Goal: Task Accomplishment & Management: Use online tool/utility

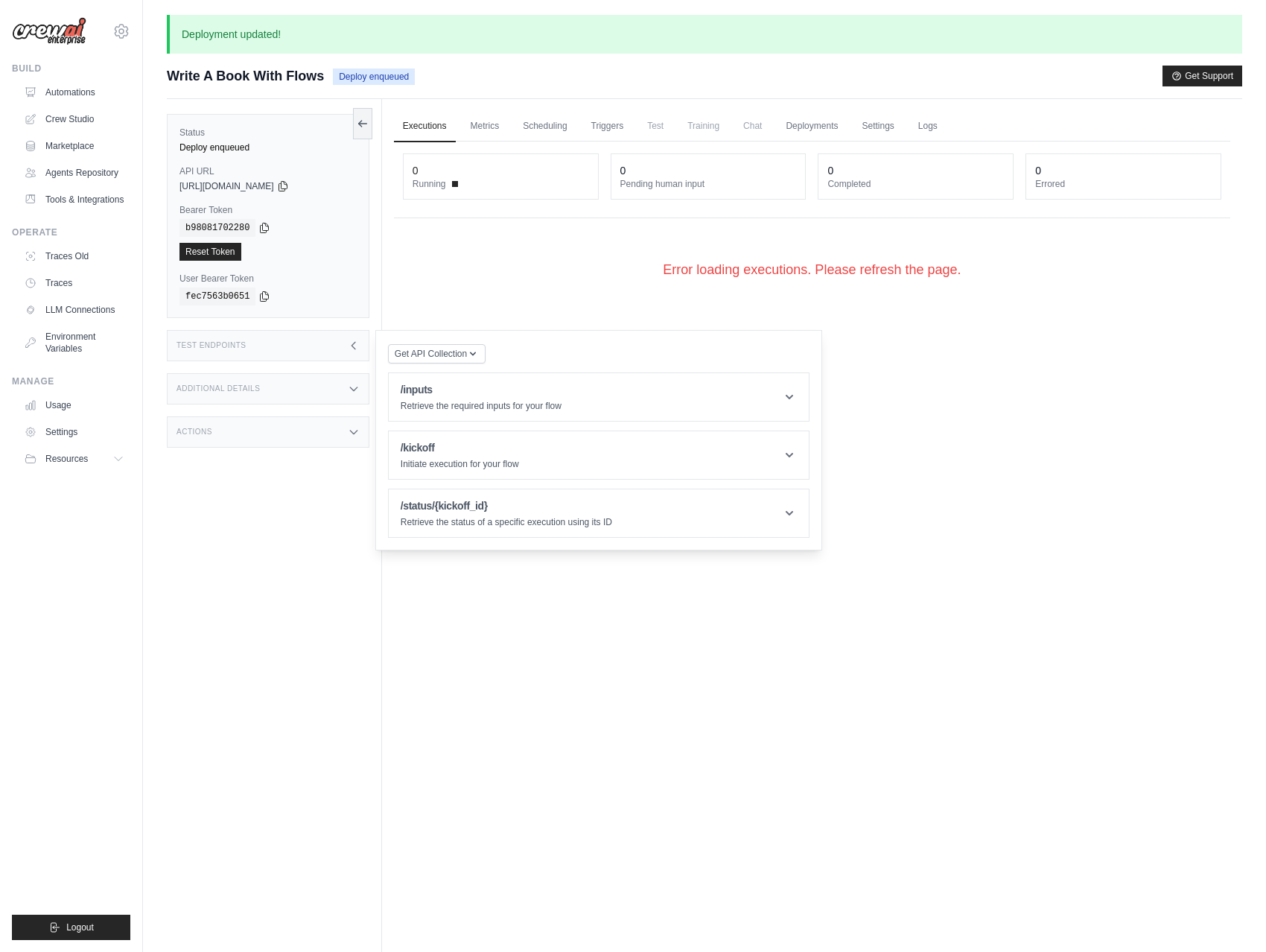
click at [484, 262] on div "Error loading executions. Please refresh the page." at bounding box center [812, 270] width 836 height 68
click at [69, 93] on link "Automations" at bounding box center [76, 92] width 113 height 24
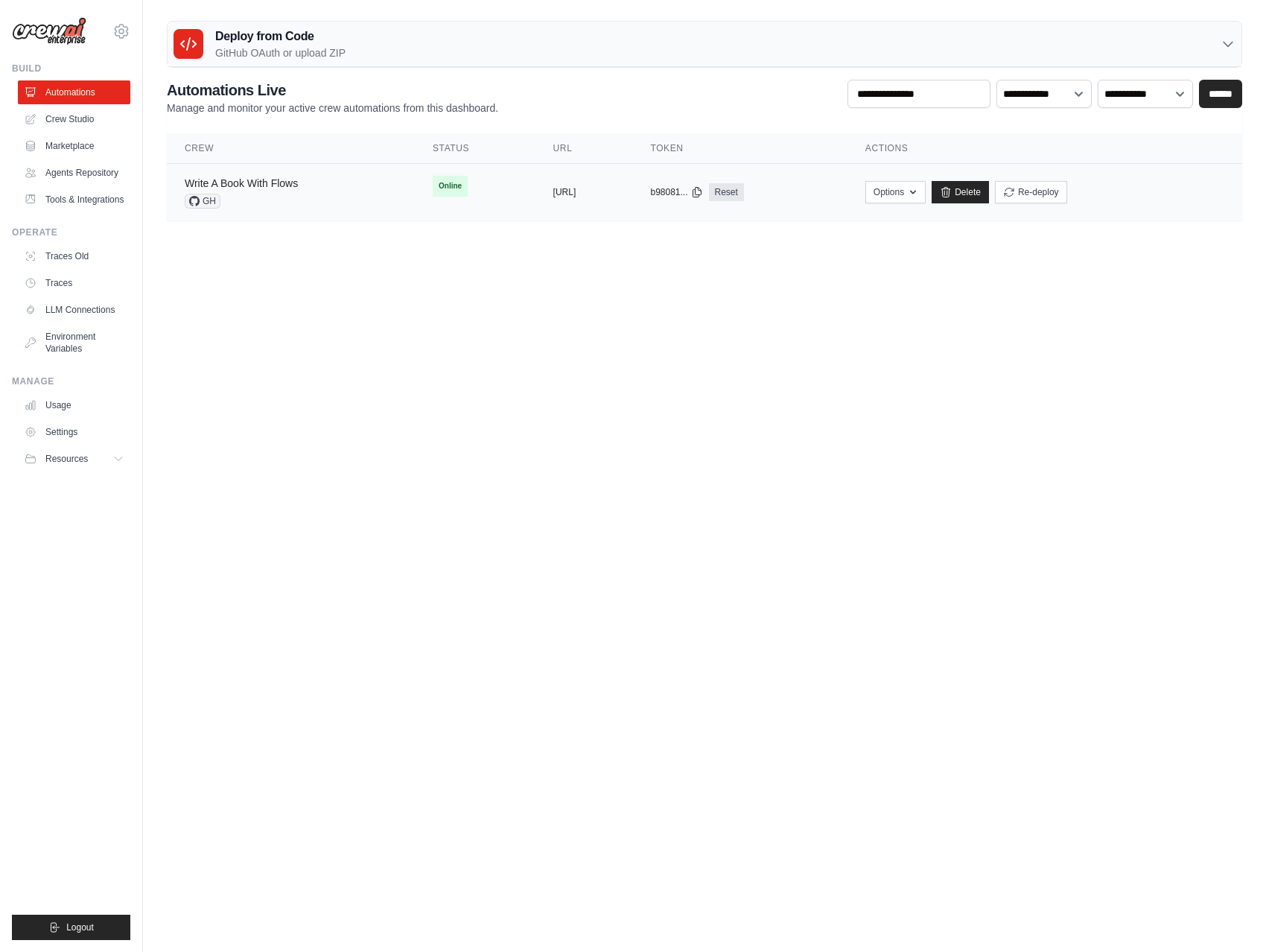
click at [268, 182] on link "Write A Book With Flows" at bounding box center [241, 183] width 113 height 12
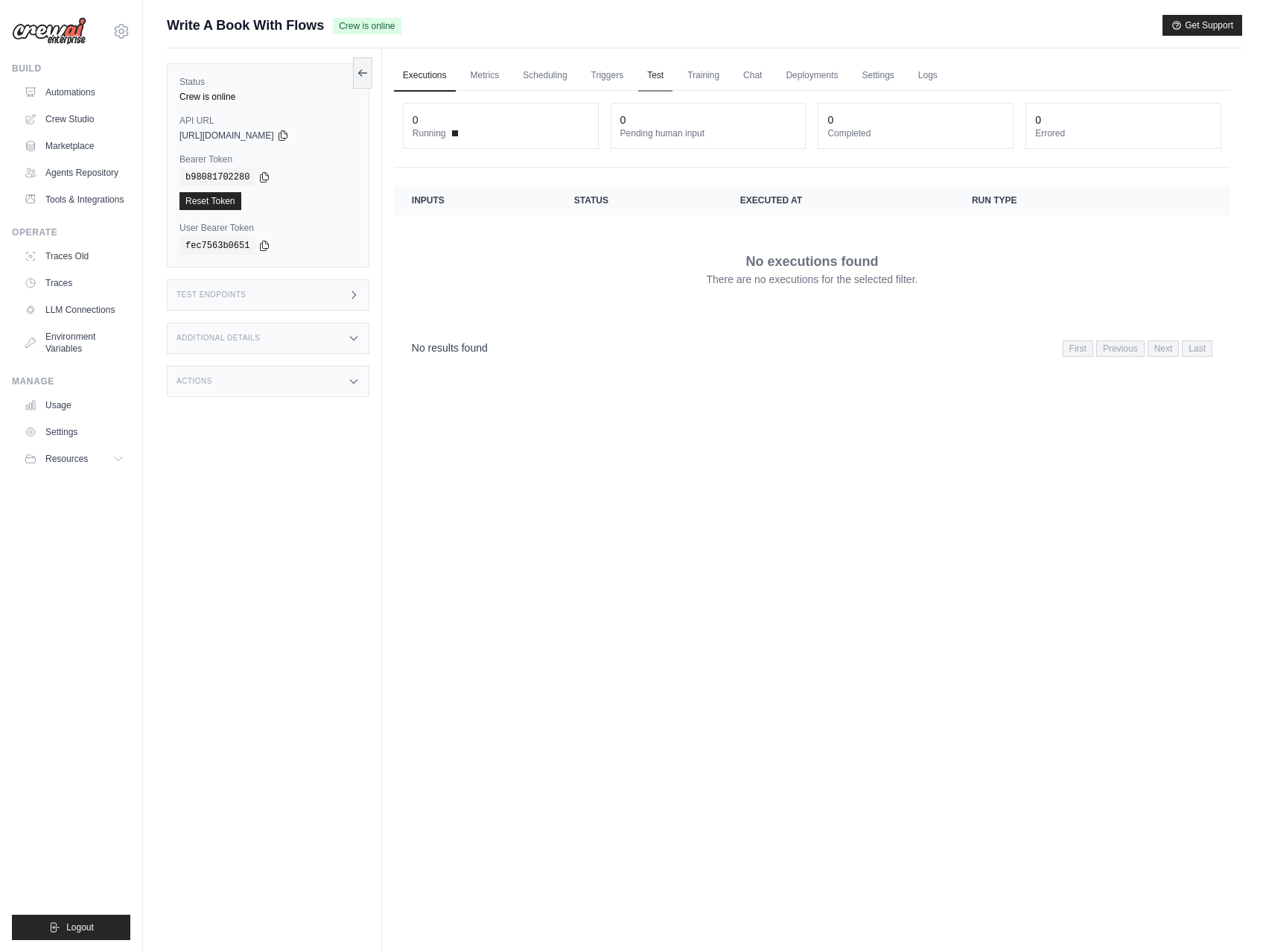
click at [670, 76] on link "Test" at bounding box center [655, 76] width 34 height 32
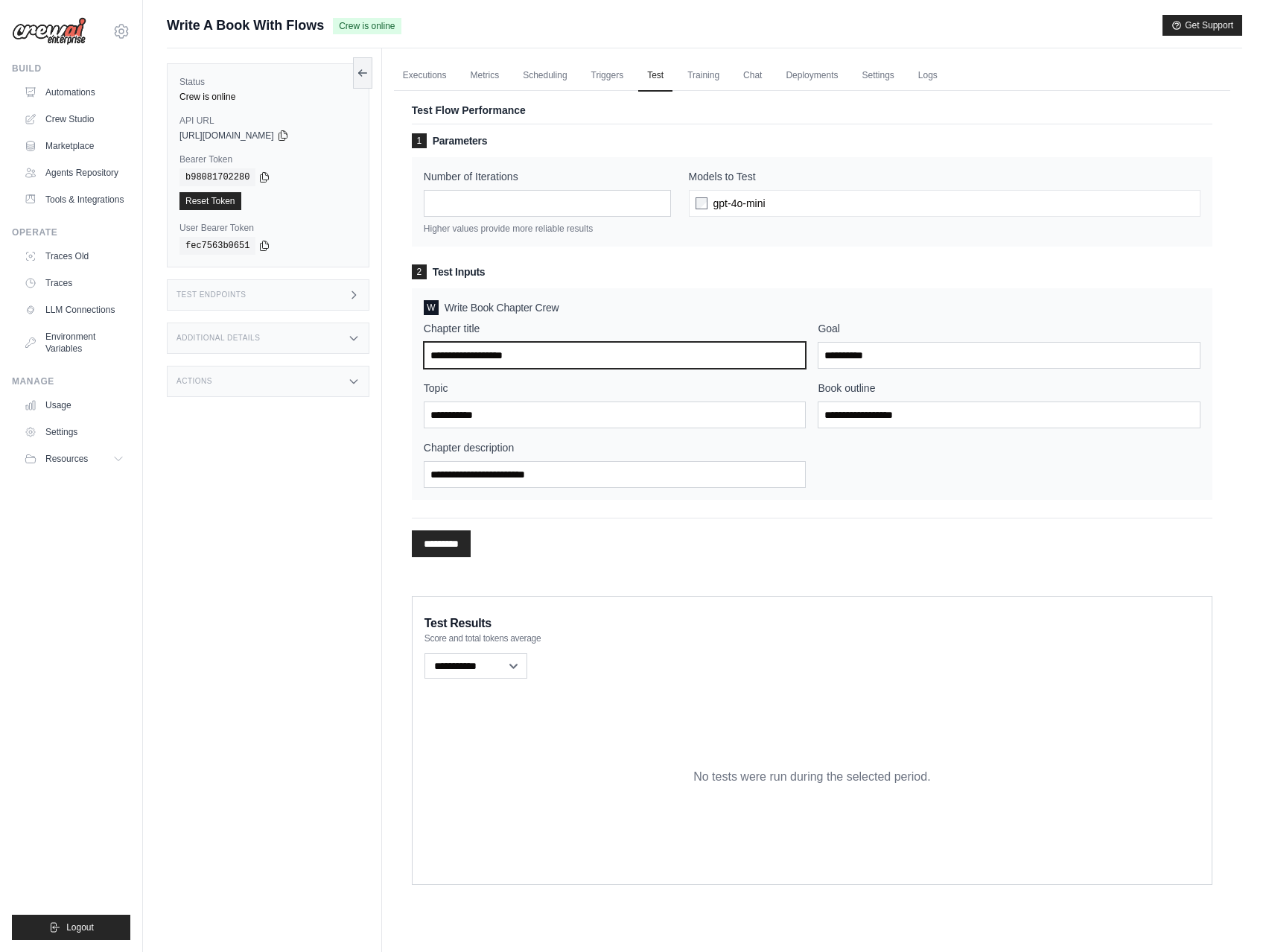
click at [575, 355] on input "Chapter title" at bounding box center [615, 355] width 383 height 27
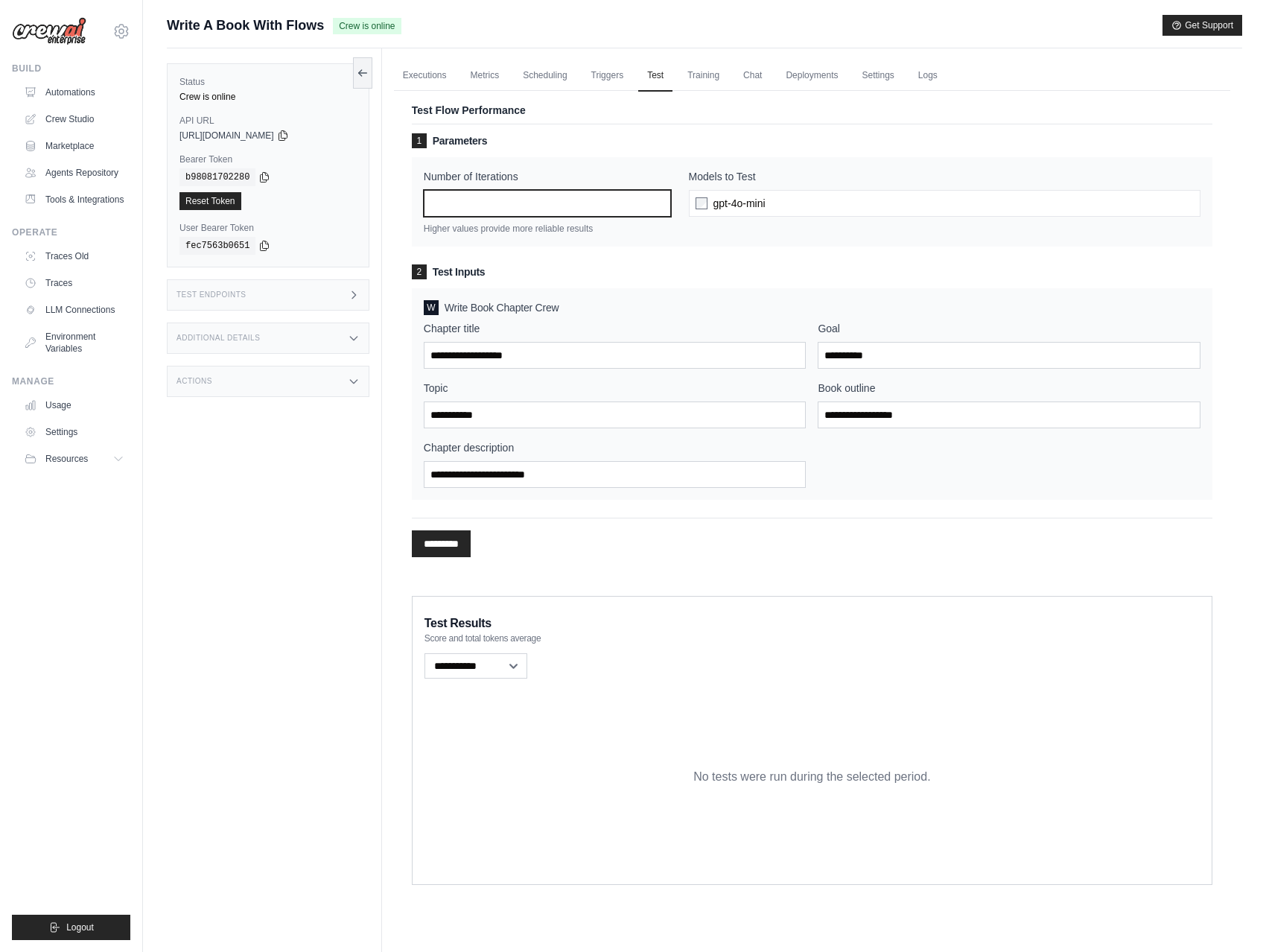
click at [518, 211] on input "*" at bounding box center [547, 203] width 247 height 27
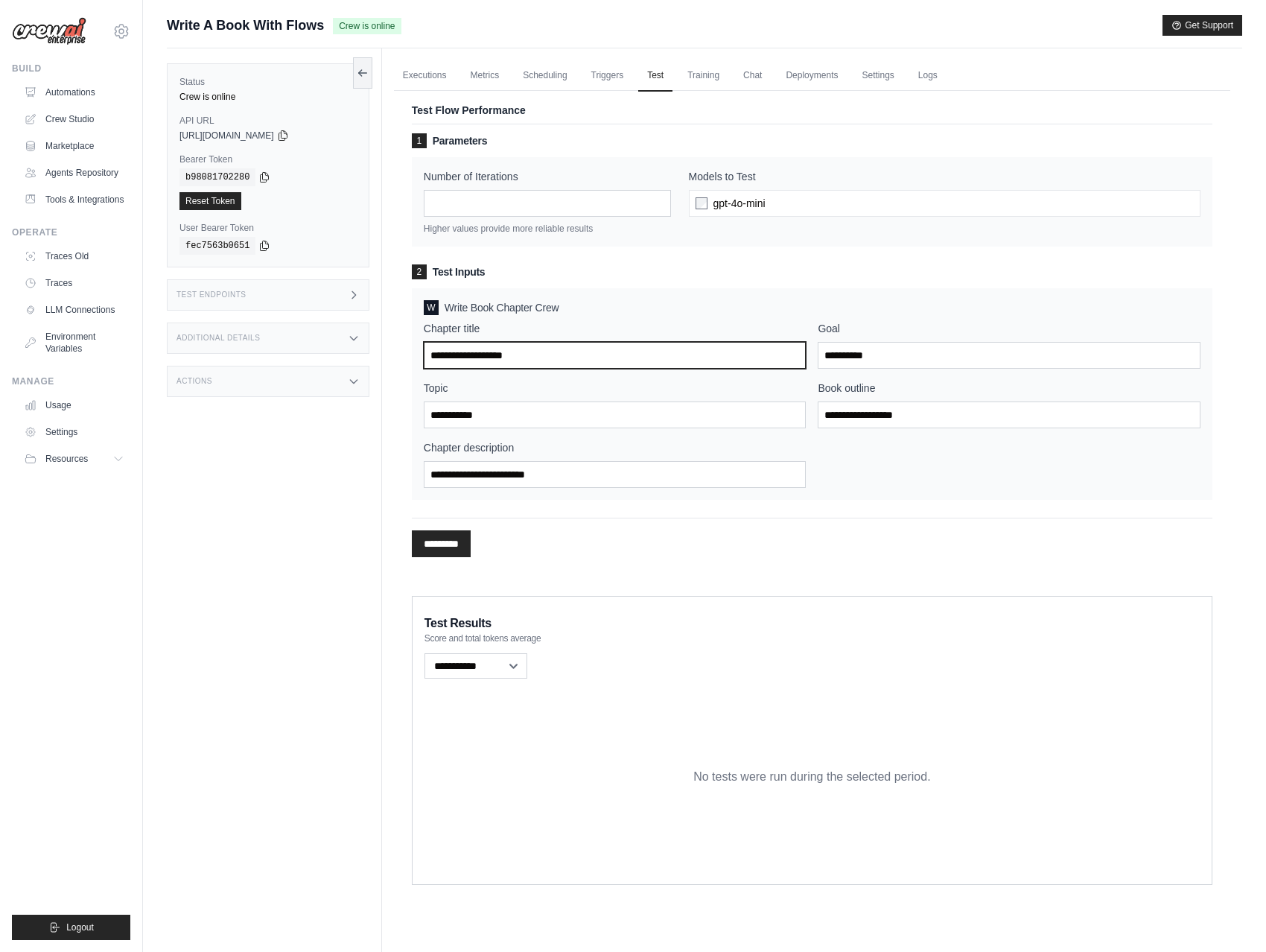
click at [532, 356] on input "Chapter title" at bounding box center [615, 355] width 383 height 27
click at [498, 356] on input "Chapter title" at bounding box center [615, 355] width 383 height 27
click at [759, 76] on link "Chat" at bounding box center [752, 76] width 36 height 32
click at [603, 75] on link "Triggers" at bounding box center [608, 76] width 51 height 32
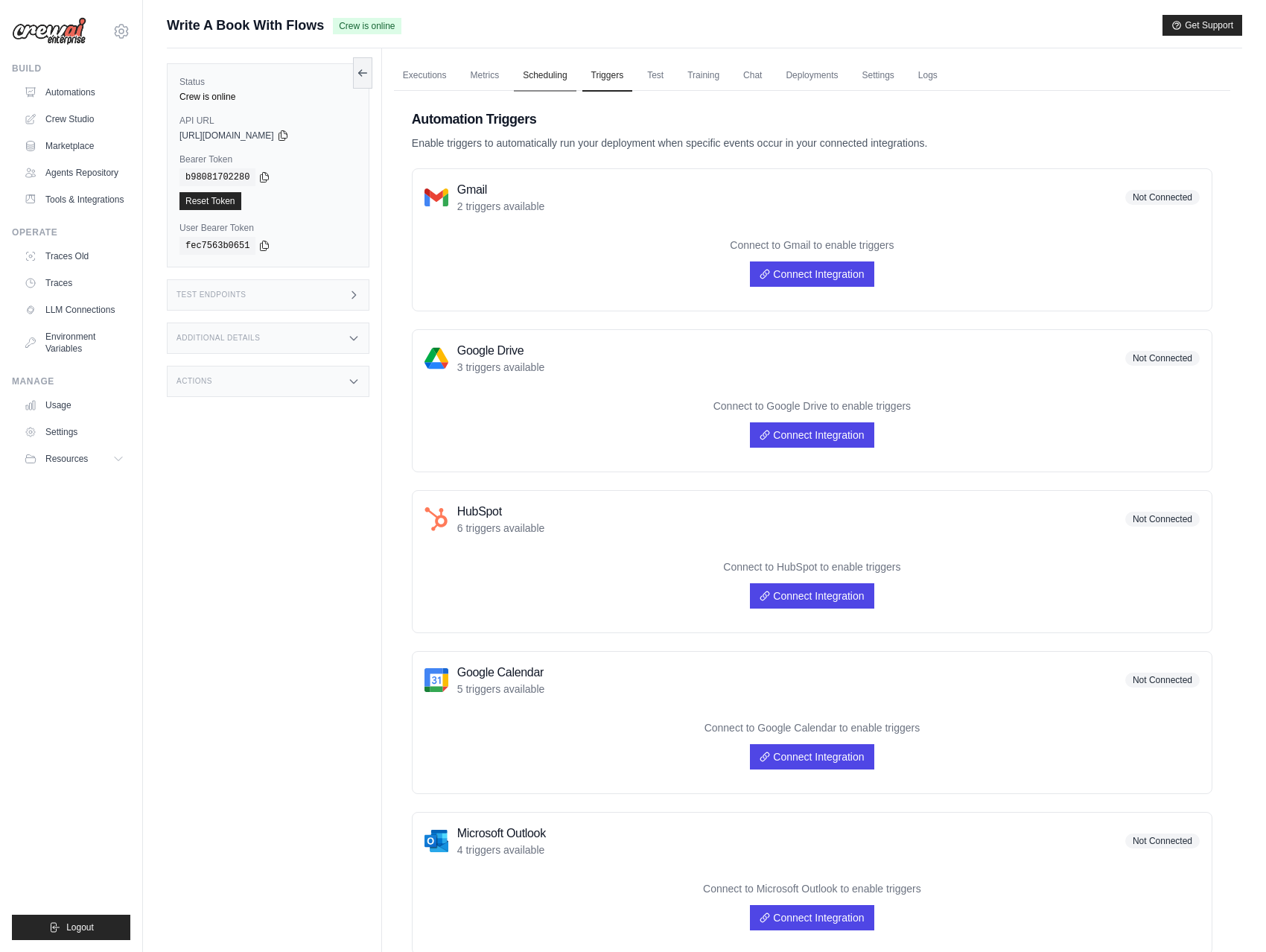
click at [526, 80] on link "Scheduling" at bounding box center [545, 76] width 62 height 32
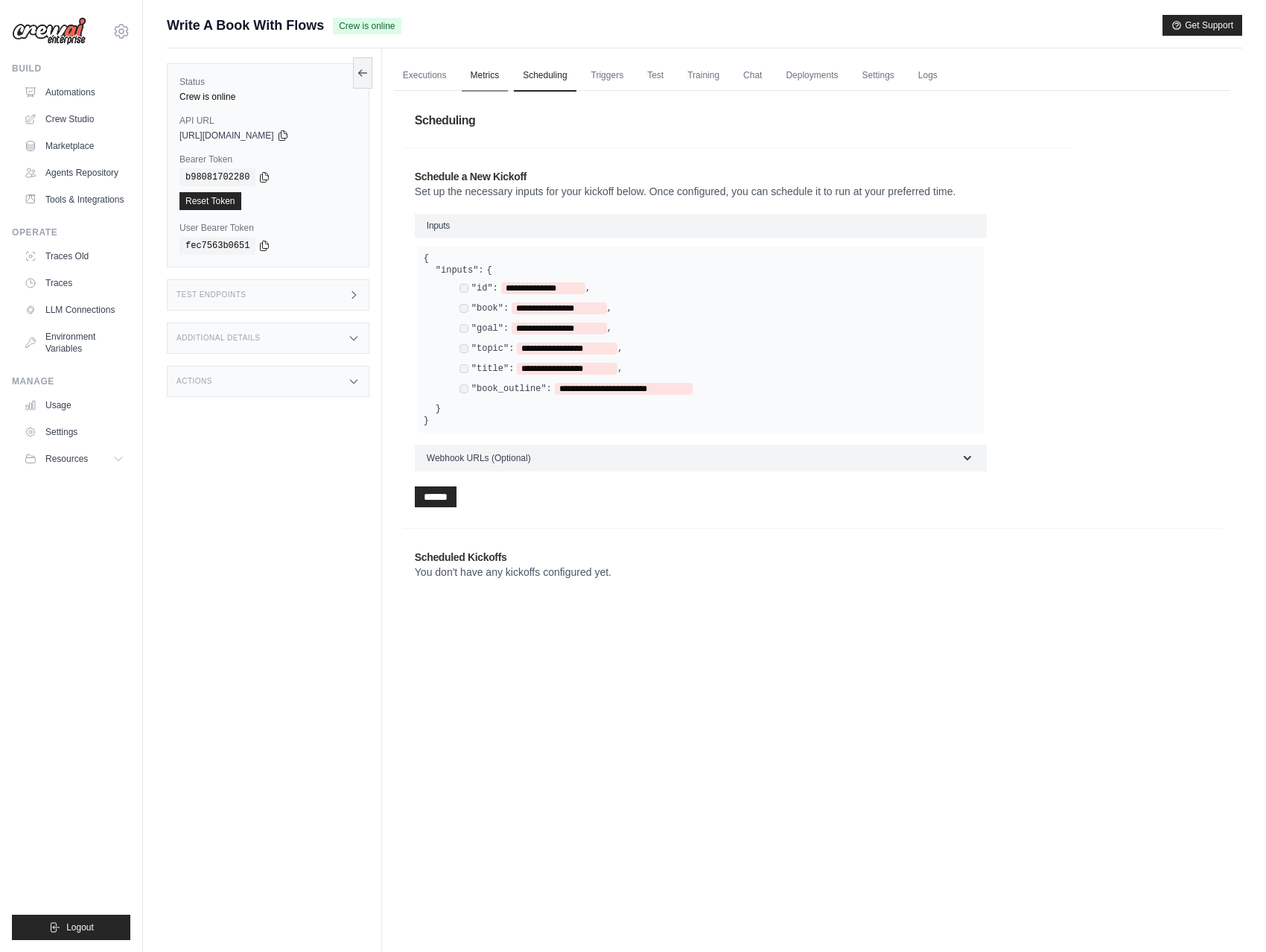
click at [491, 77] on link "Metrics" at bounding box center [484, 76] width 47 height 32
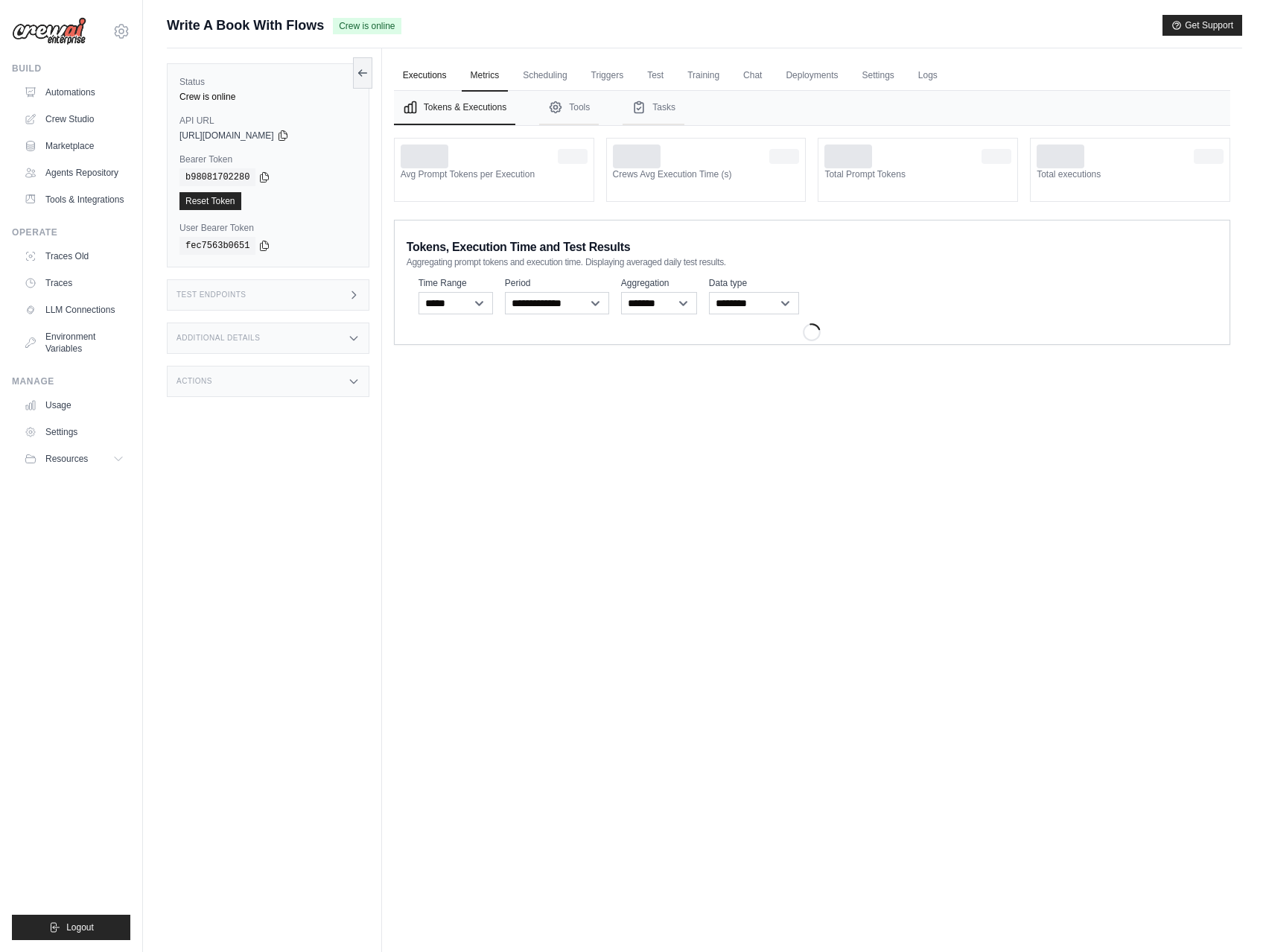
click at [437, 75] on link "Executions" at bounding box center [425, 76] width 62 height 32
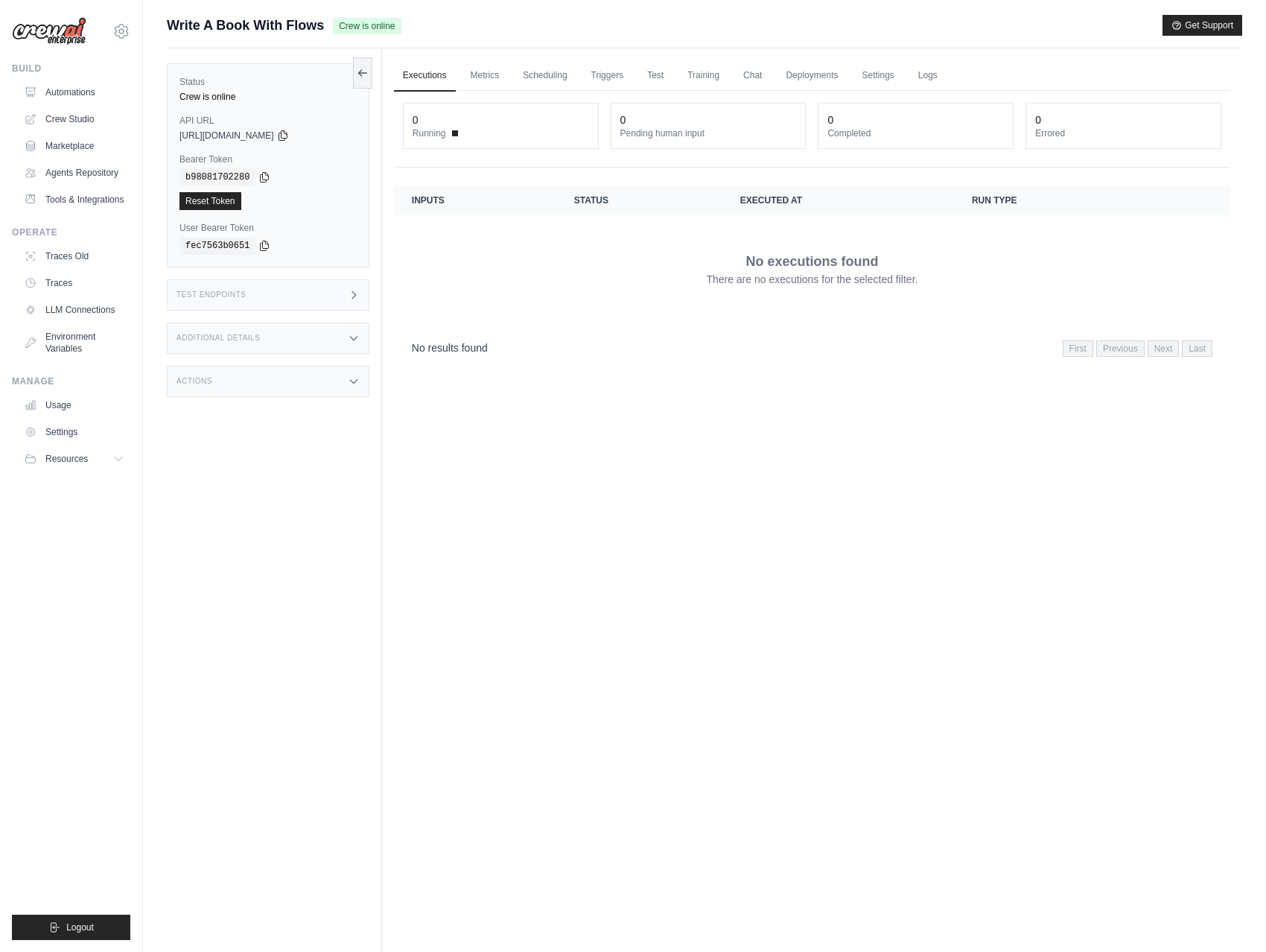
click at [508, 74] on ul "Executions Metrics Scheduling Triggers Test Training Chat Deployments Settings …" at bounding box center [812, 76] width 836 height 31
click at [472, 81] on link "Metrics" at bounding box center [484, 76] width 47 height 32
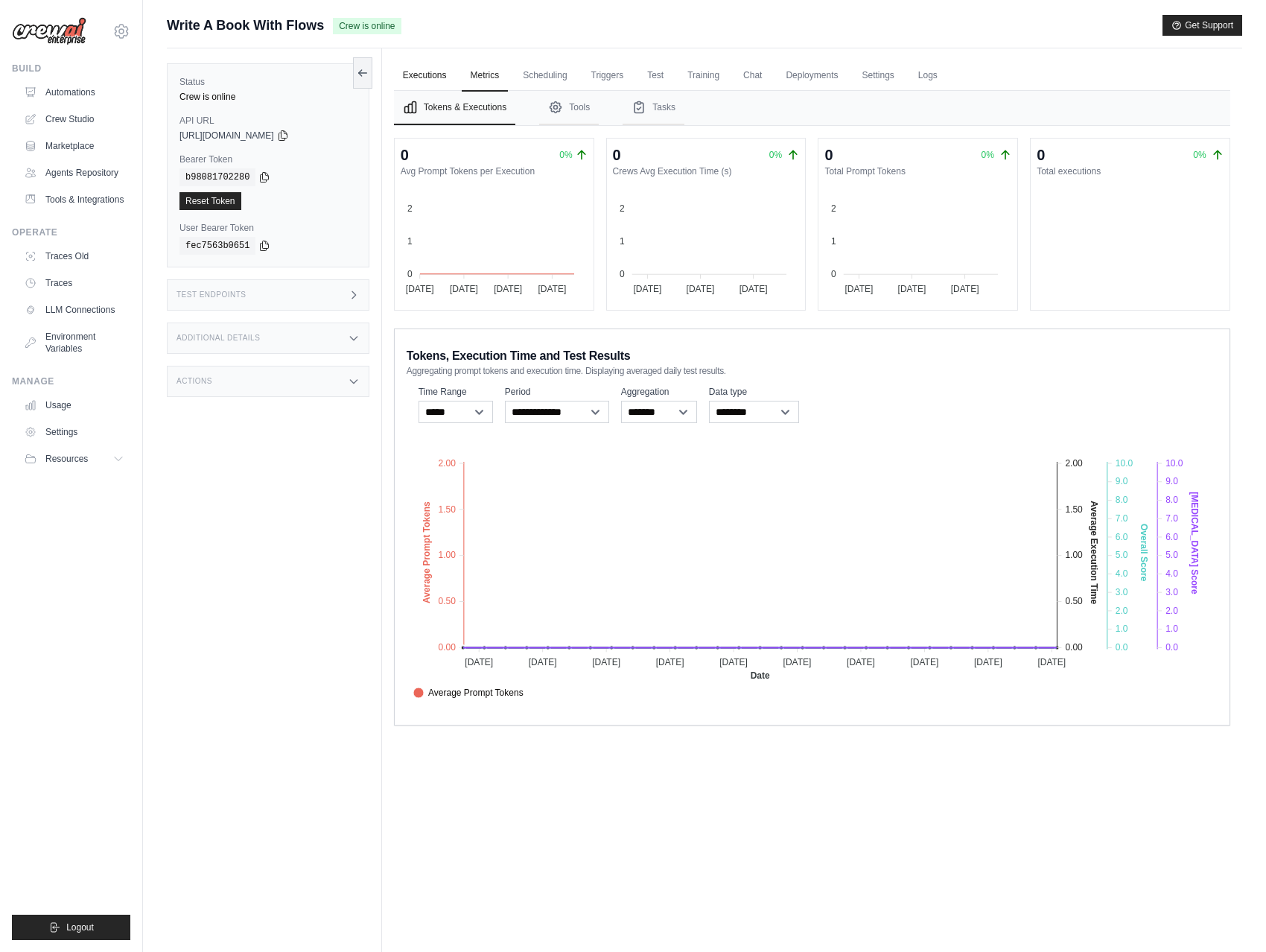
click at [434, 75] on link "Executions" at bounding box center [425, 76] width 62 height 32
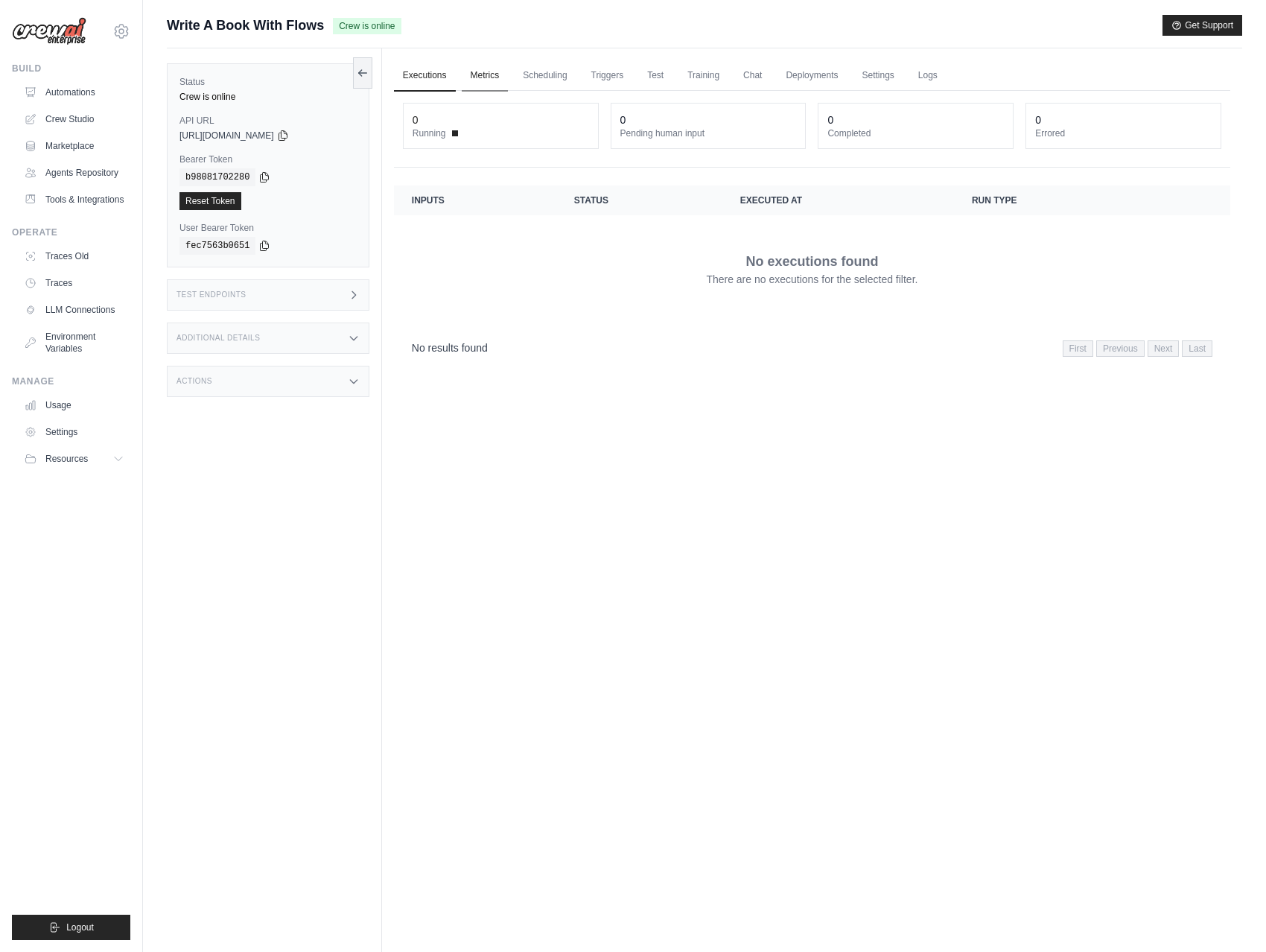
click at [494, 73] on link "Metrics" at bounding box center [484, 76] width 47 height 32
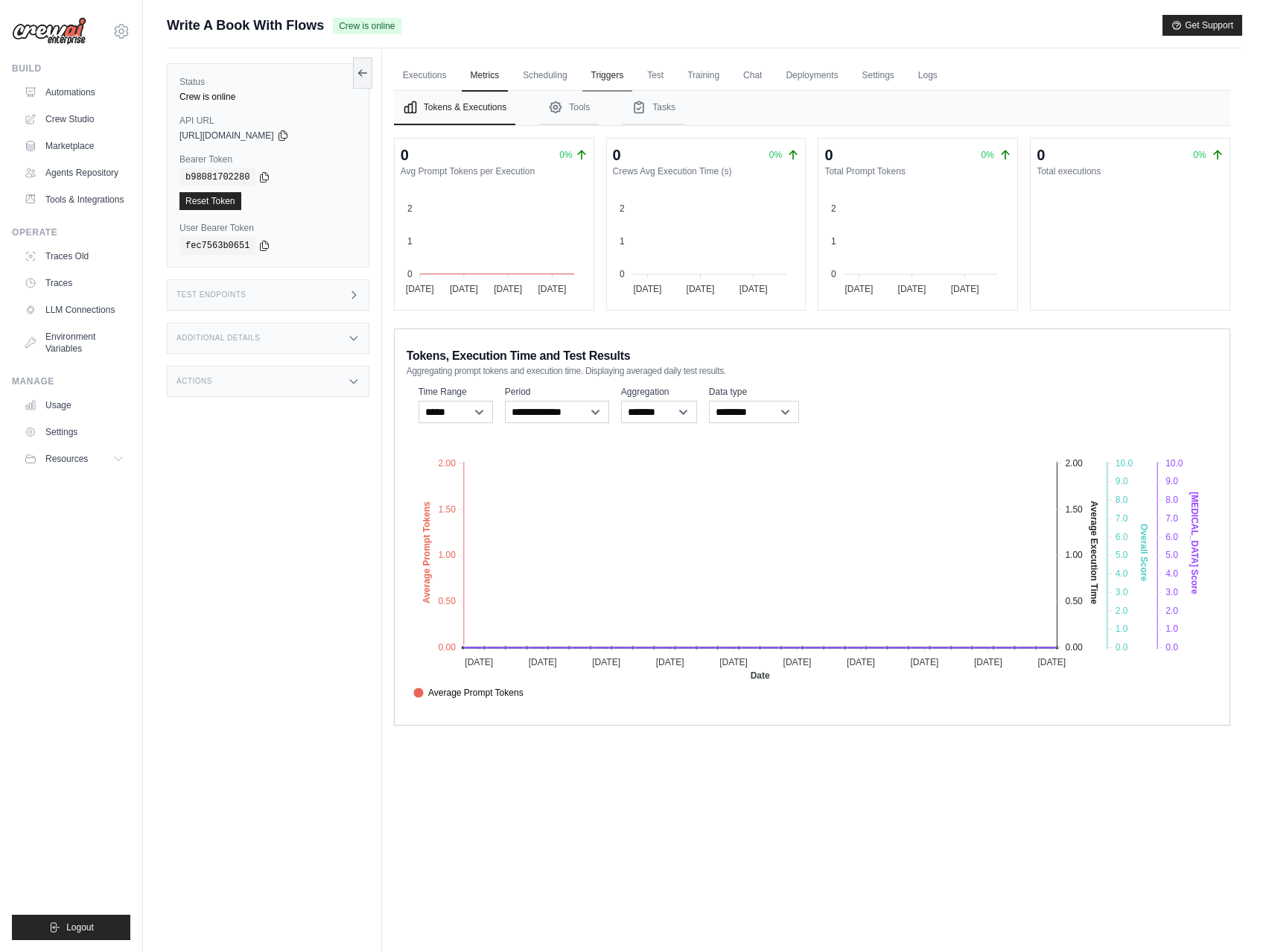
click at [617, 73] on link "Triggers" at bounding box center [608, 76] width 51 height 32
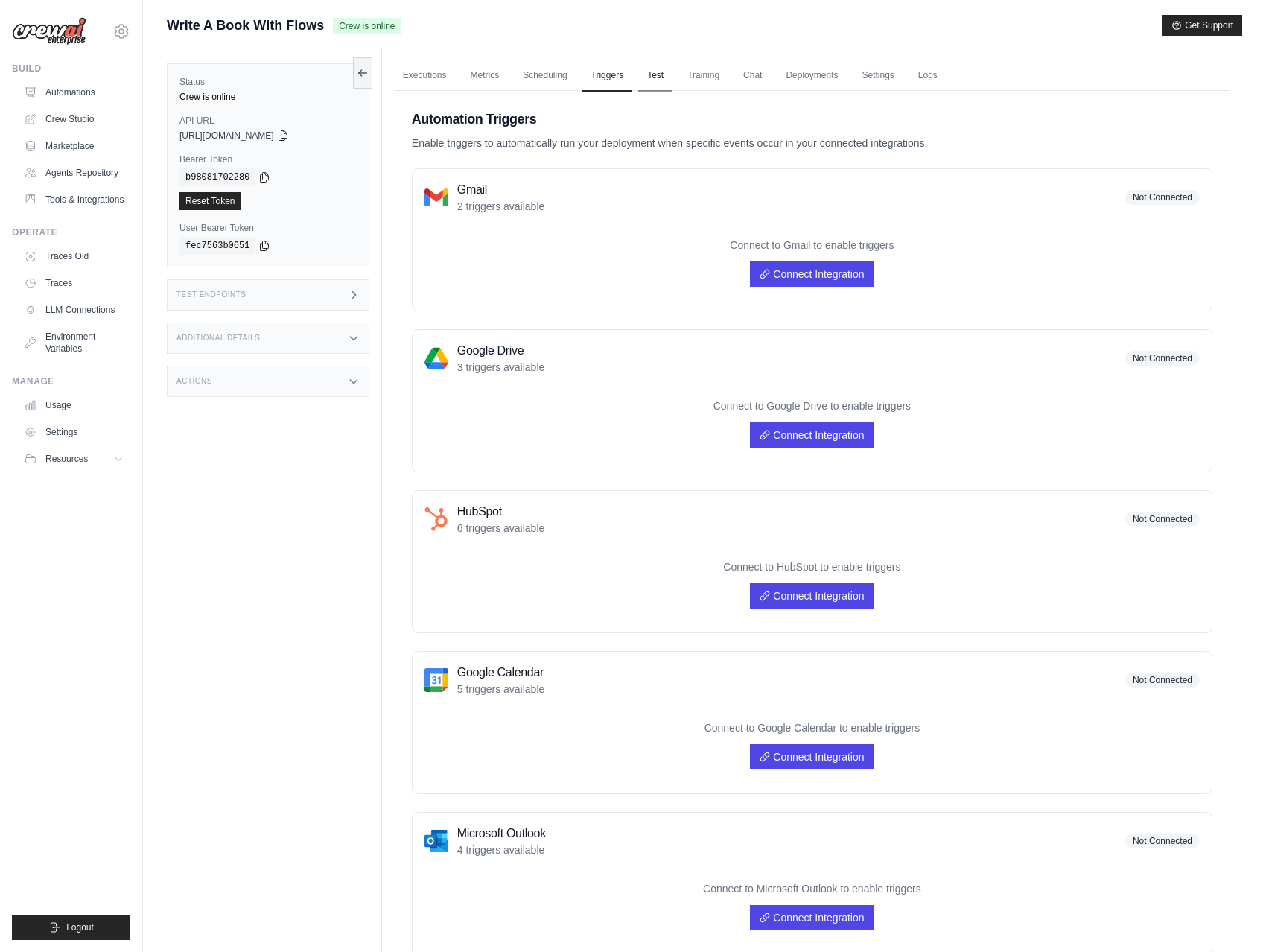
click at [645, 73] on link "Test" at bounding box center [655, 76] width 34 height 32
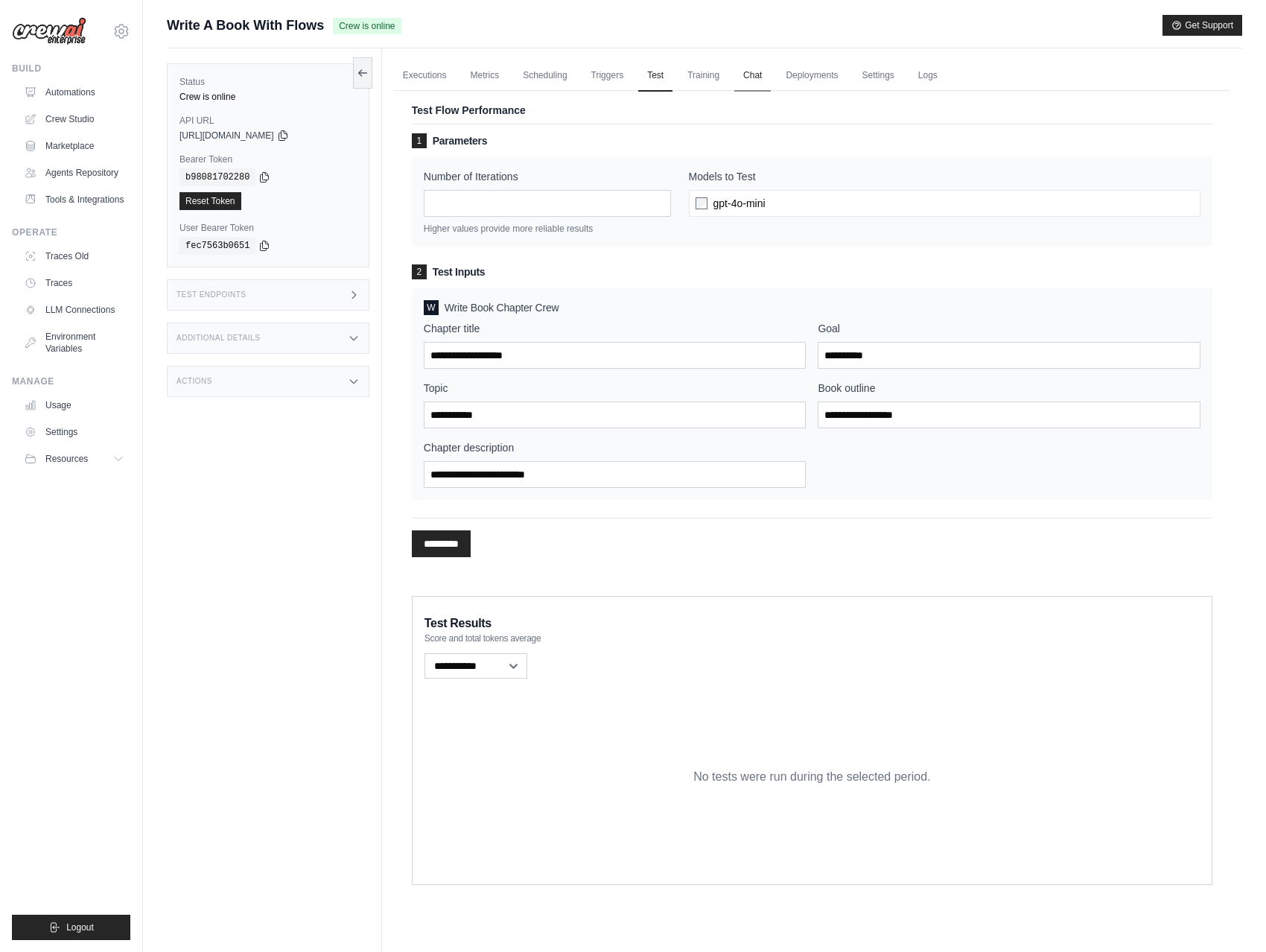
click at [739, 80] on link "Chat" at bounding box center [752, 76] width 36 height 32
click at [315, 293] on div "Test Endpoints" at bounding box center [268, 295] width 203 height 32
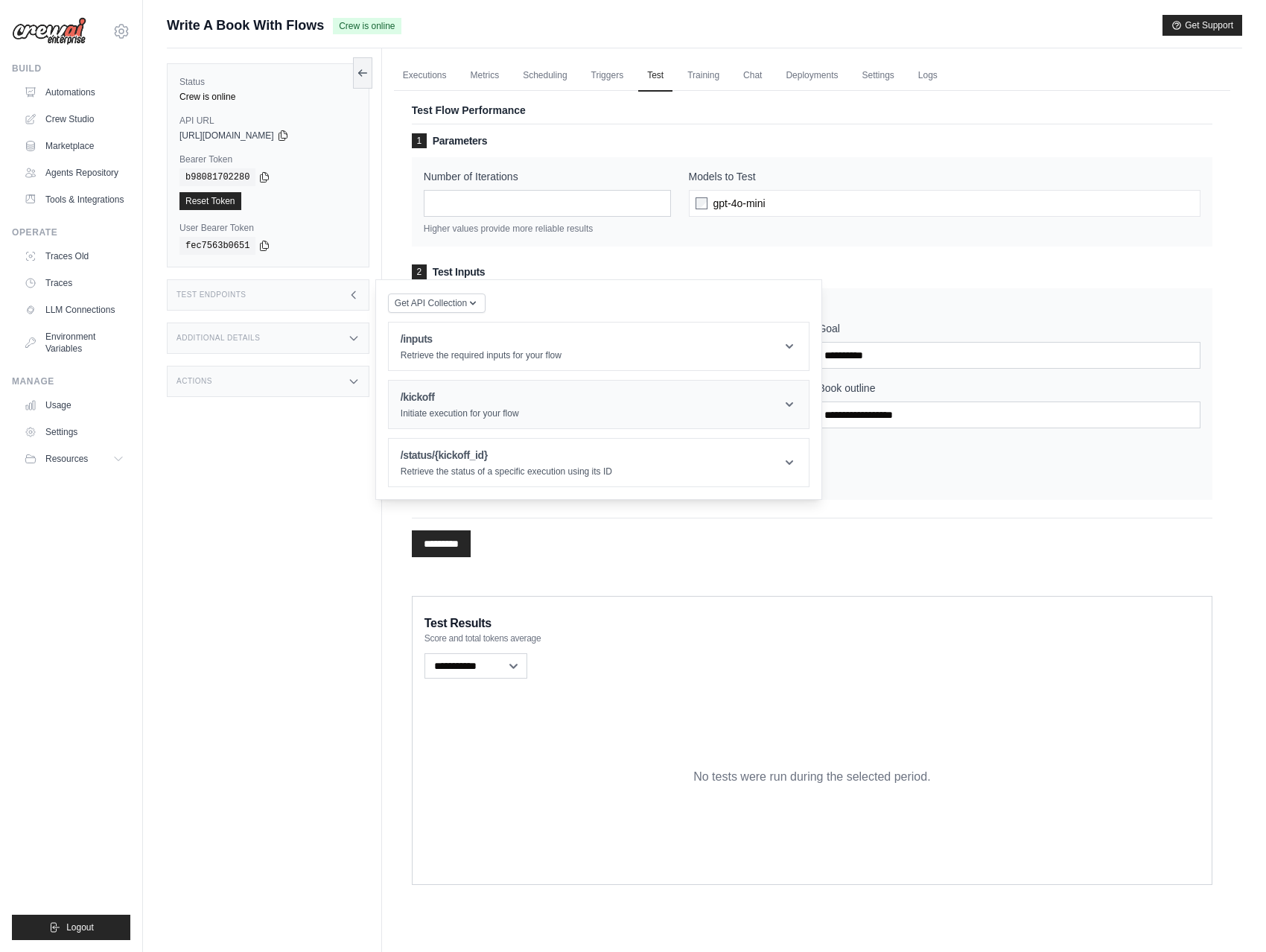
click at [467, 397] on h1 "/kickoff" at bounding box center [459, 397] width 118 height 15
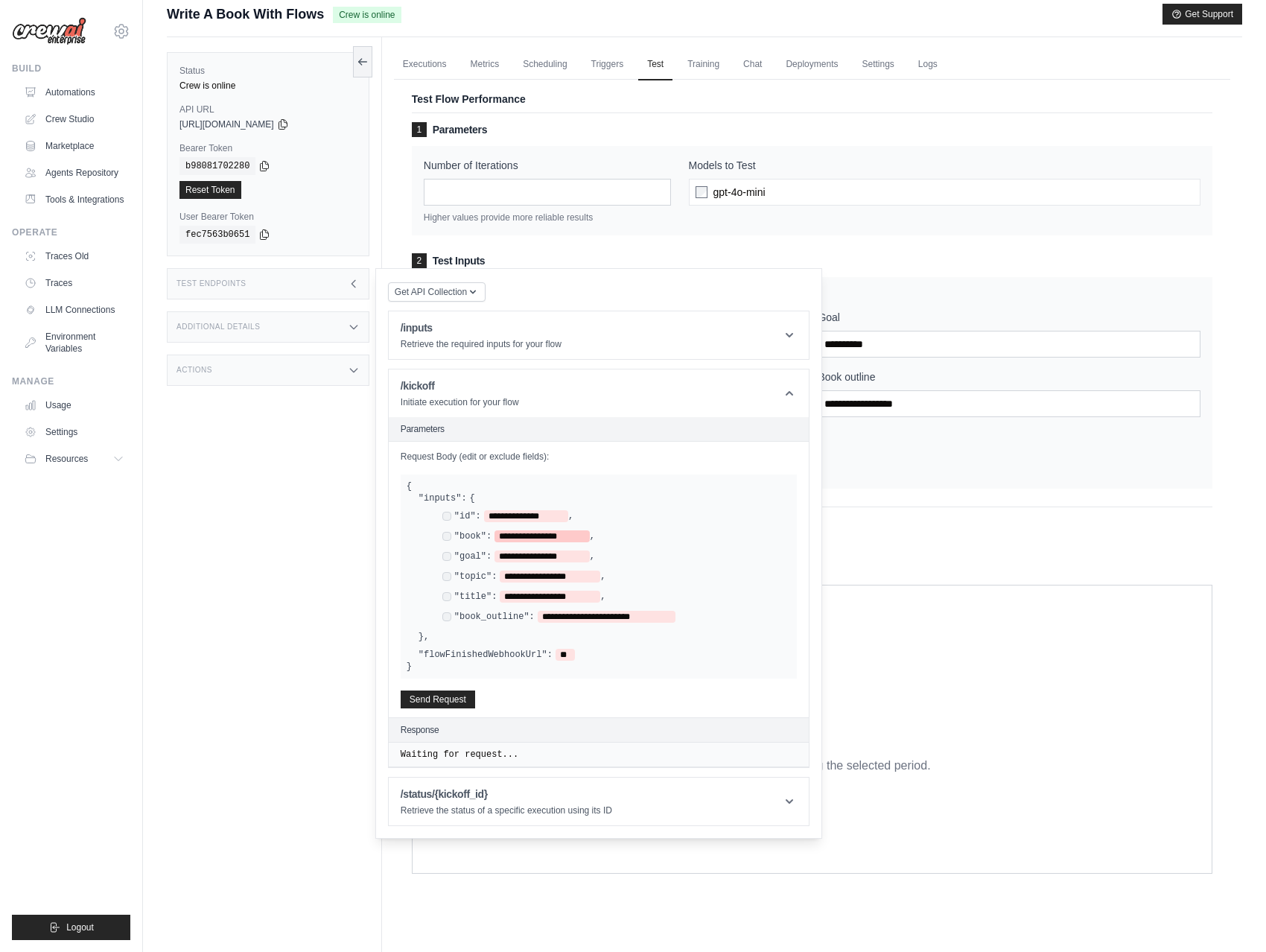
scroll to position [15, 0]
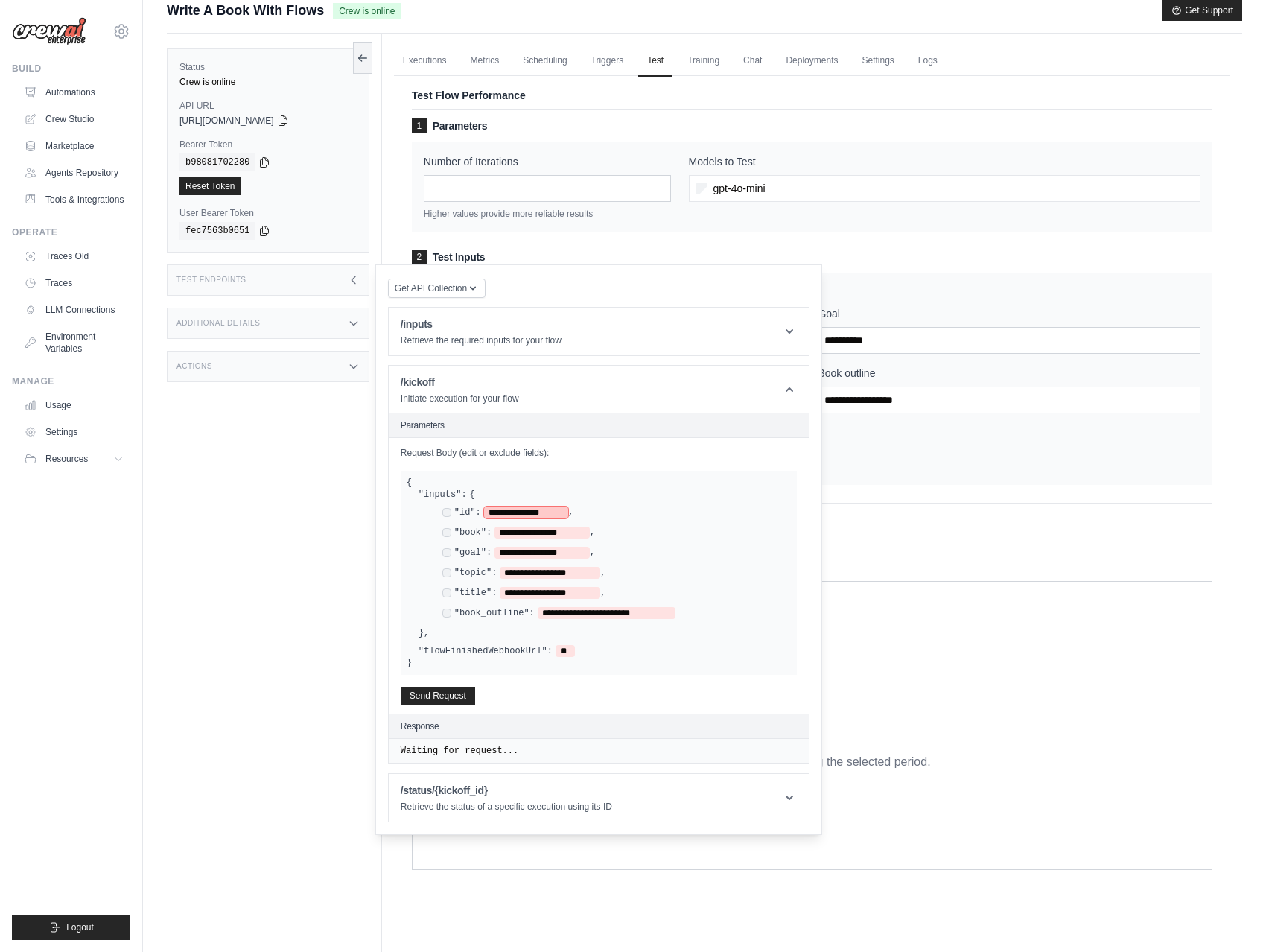
click at [518, 515] on span "**********" at bounding box center [525, 511] width 84 height 12
click at [460, 694] on button "Send Request" at bounding box center [437, 694] width 75 height 18
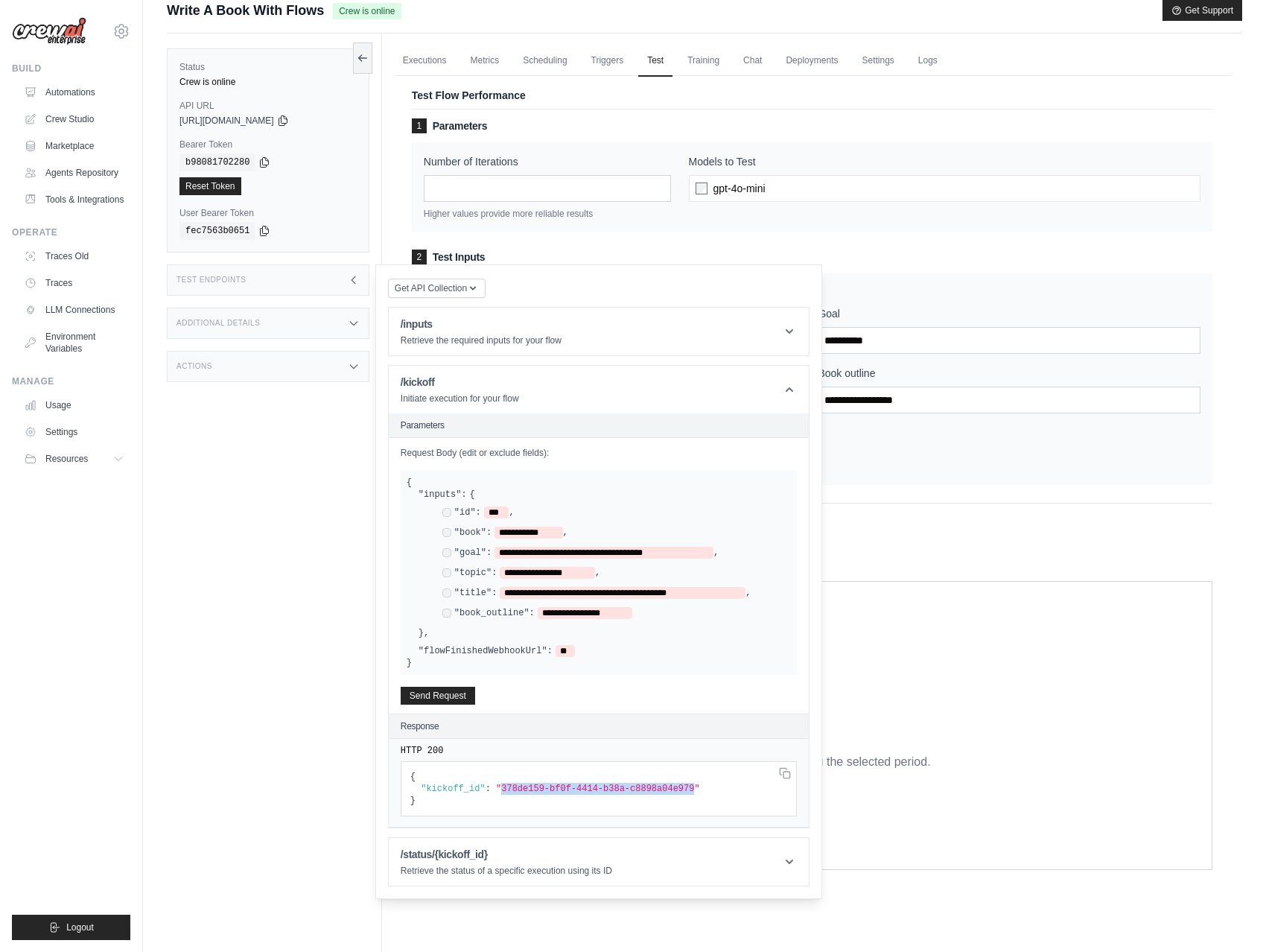
drag, startPoint x: 502, startPoint y: 782, endPoint x: 696, endPoint y: 786, distance: 194.0
click at [696, 786] on span ""378de159-bf0f-4414-b38a-c8898a04e979"" at bounding box center [598, 788] width 204 height 11
copy span "378de159-bf0f-4414-b38a-c8898a04e979"
click at [623, 845] on header "/status/{kickoff_id} Retrieve the status of a specific execution using its ID" at bounding box center [599, 862] width 420 height 48
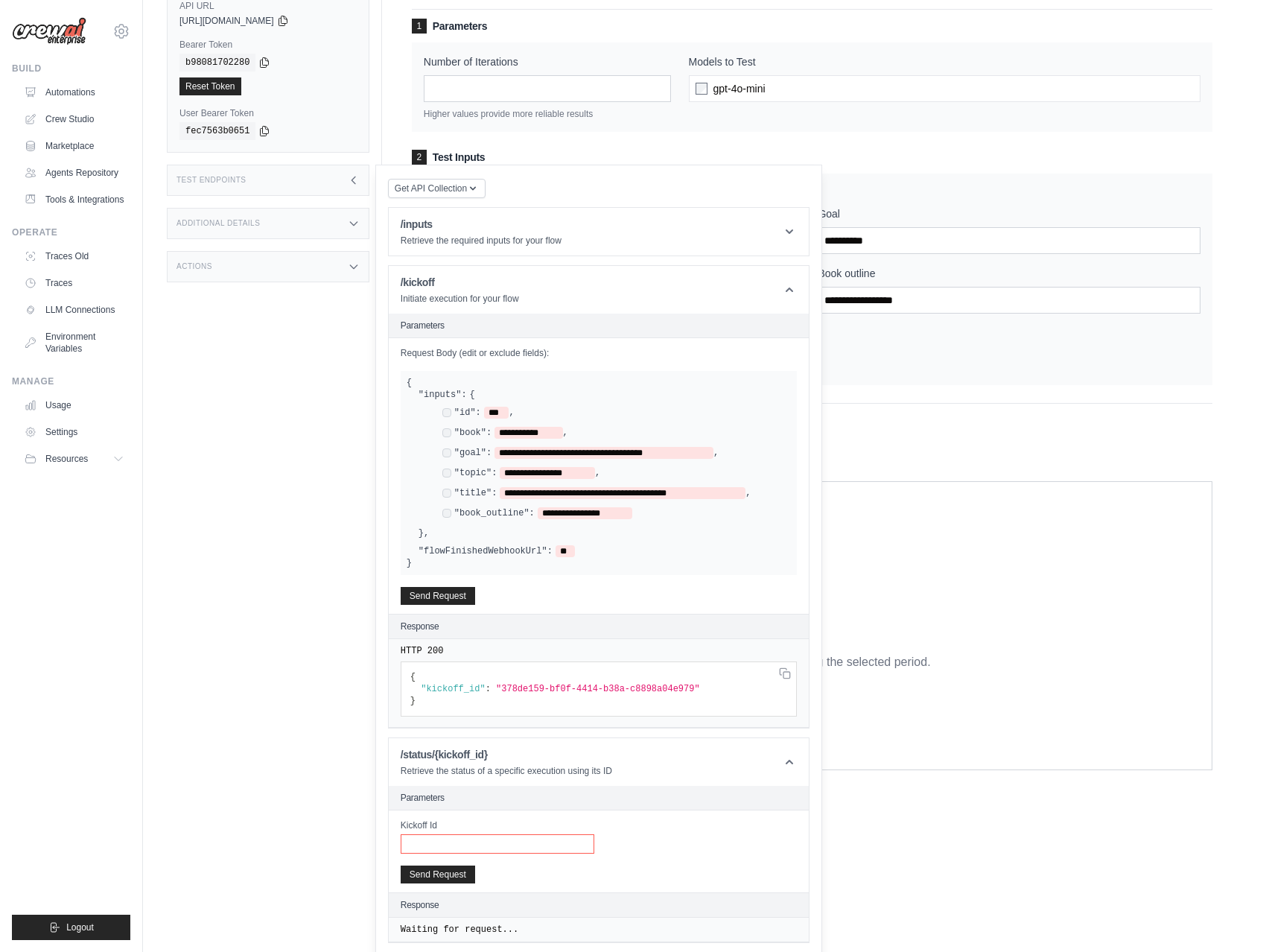
click at [424, 834] on input "Kickoff Id" at bounding box center [497, 843] width 194 height 19
paste input "**********"
click at [437, 873] on button "Send Request" at bounding box center [437, 873] width 75 height 18
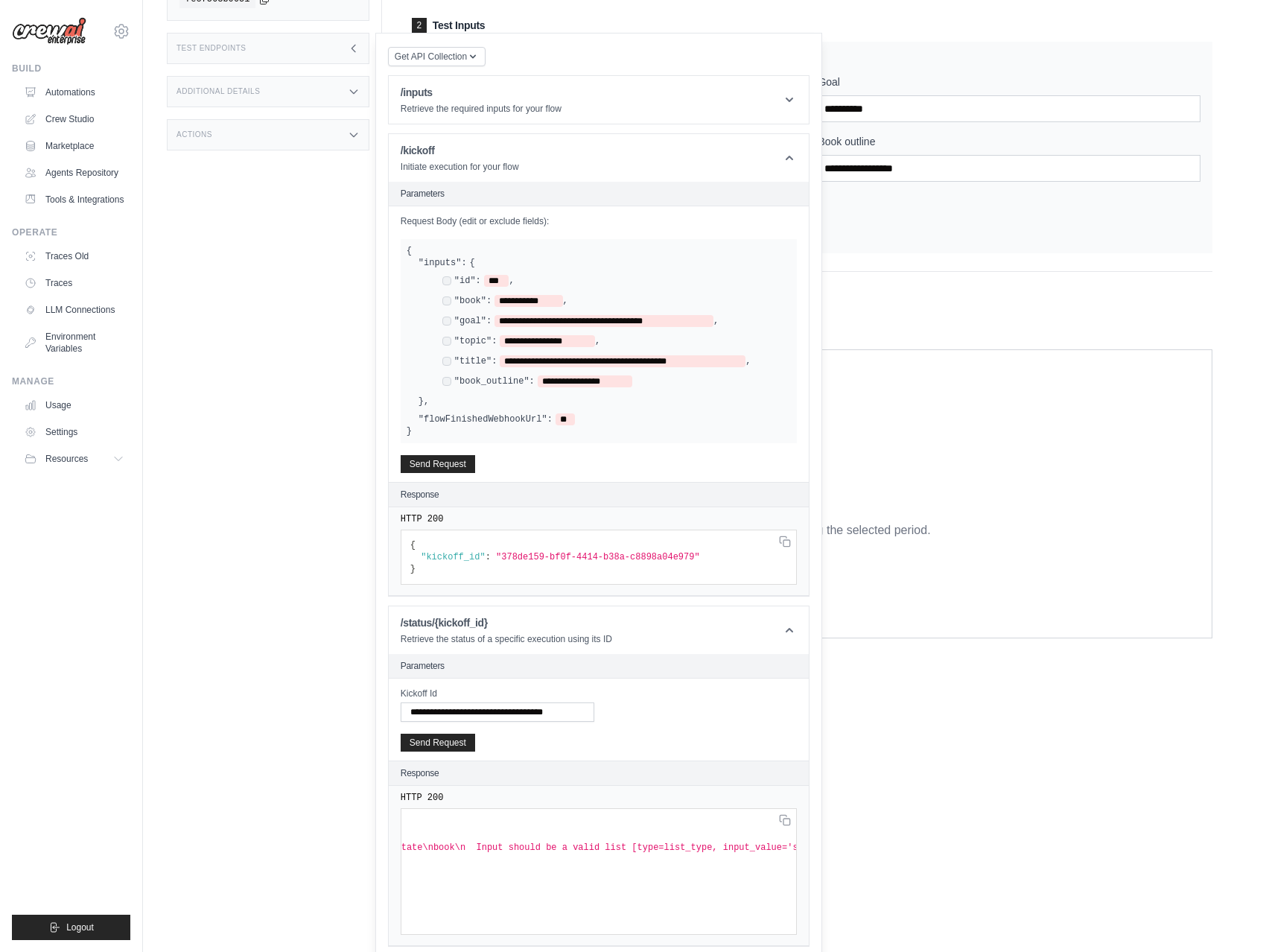
scroll to position [0, 0]
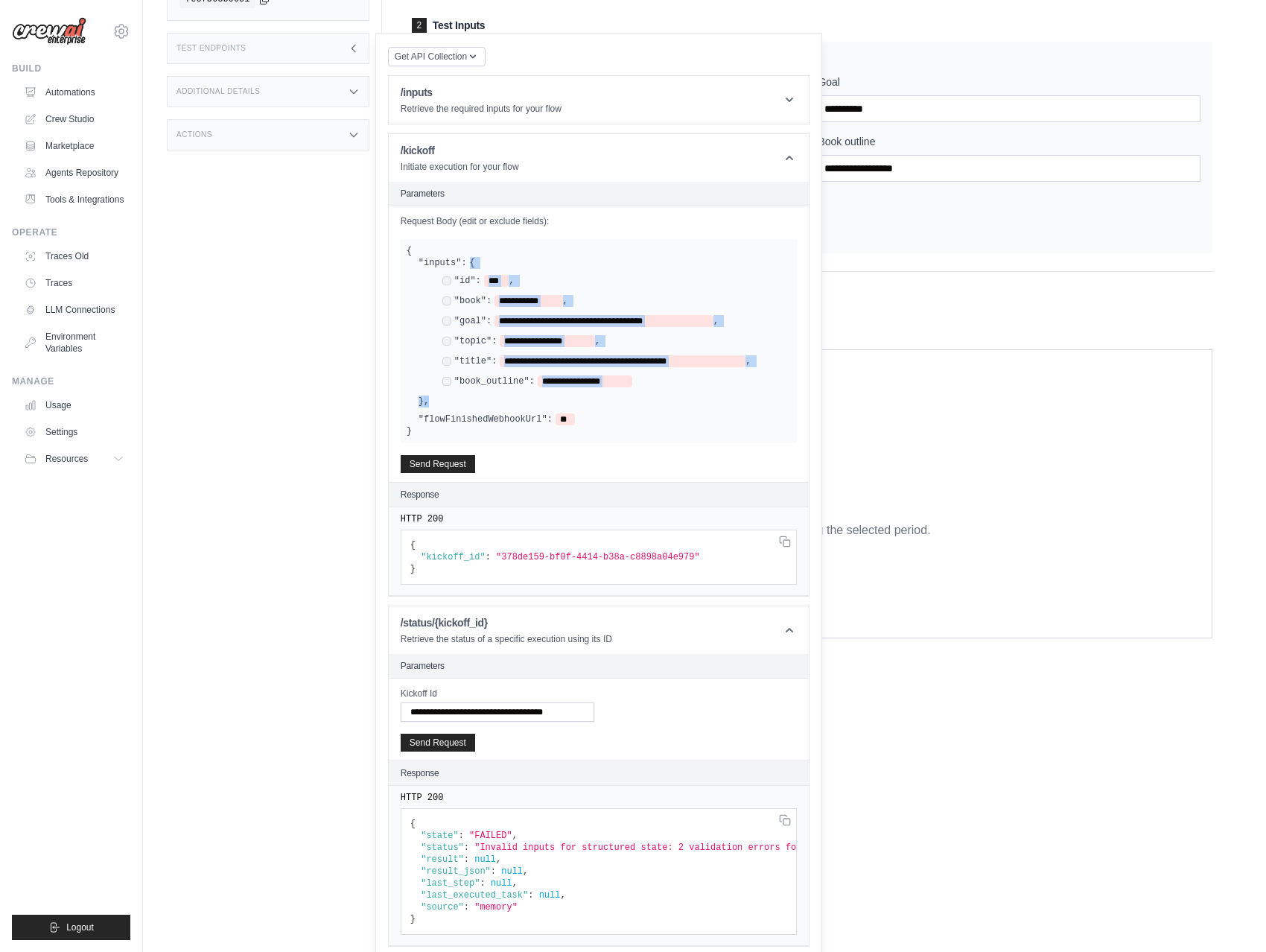
drag, startPoint x: 437, startPoint y: 397, endPoint x: 403, endPoint y: 259, distance: 142.1
click at [403, 259] on div "**********" at bounding box center [599, 341] width 397 height 204
copy div "**********"
click at [282, 208] on div "Status Crew is online API URL copied https://write-a-book-with-flows-ad8a2655-f…" at bounding box center [274, 278] width 215 height 952
click at [237, 192] on div "Status Crew is online API URL copied https://write-a-book-with-flows-ad8a2655-f…" at bounding box center [274, 278] width 215 height 952
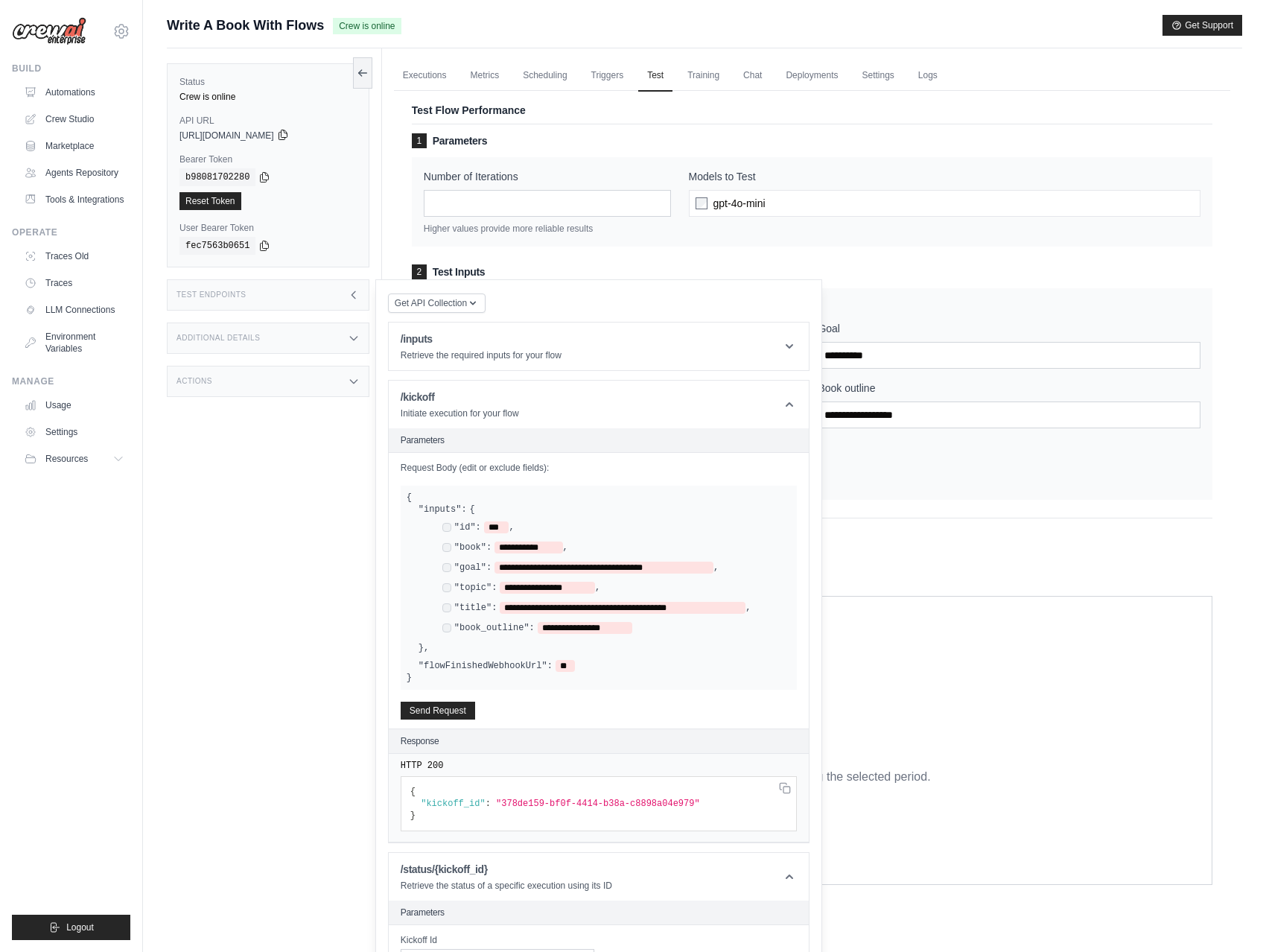
click at [289, 139] on icon at bounding box center [282, 134] width 12 height 12
click at [261, 179] on icon at bounding box center [265, 177] width 8 height 10
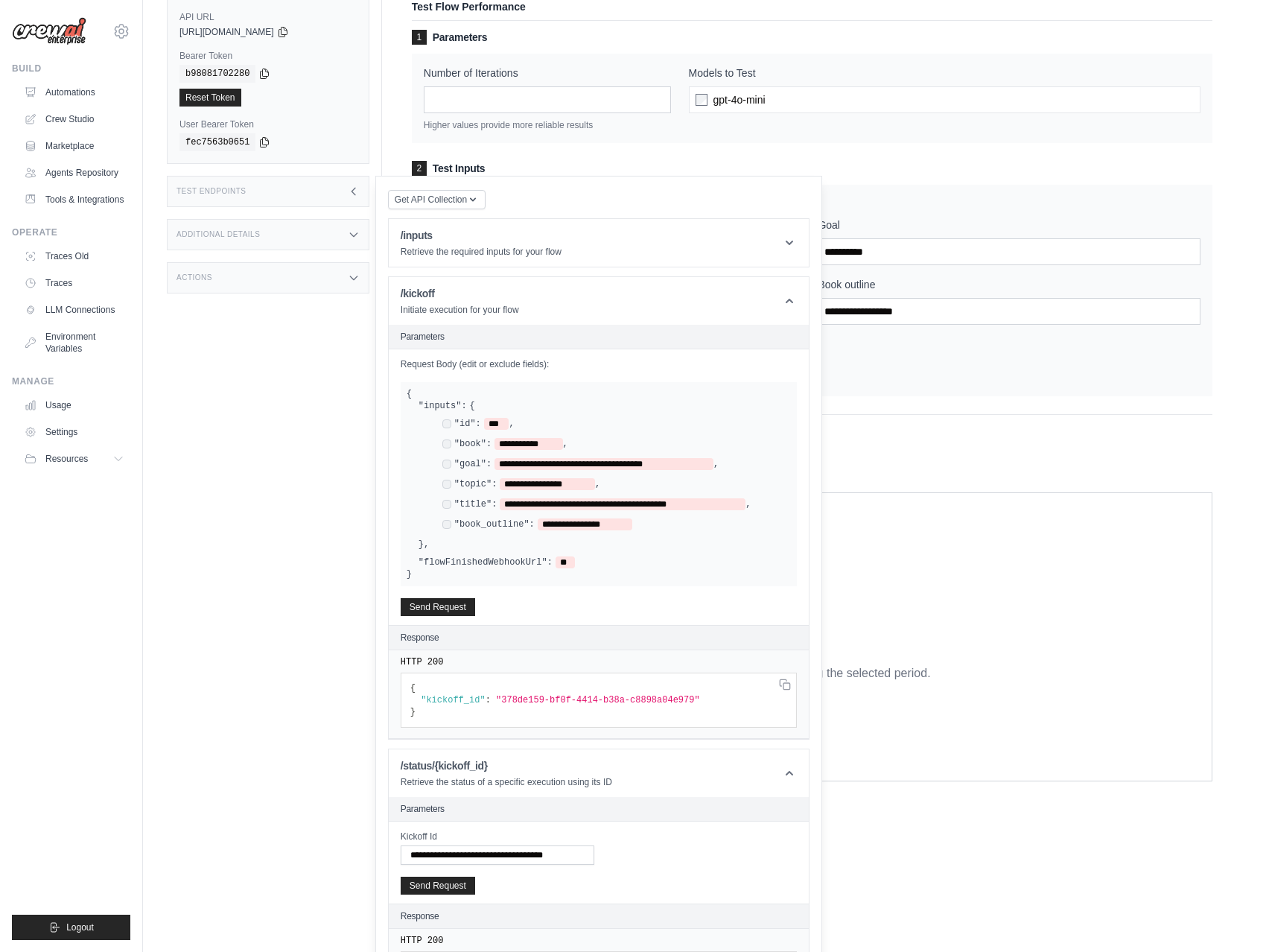
scroll to position [250, 0]
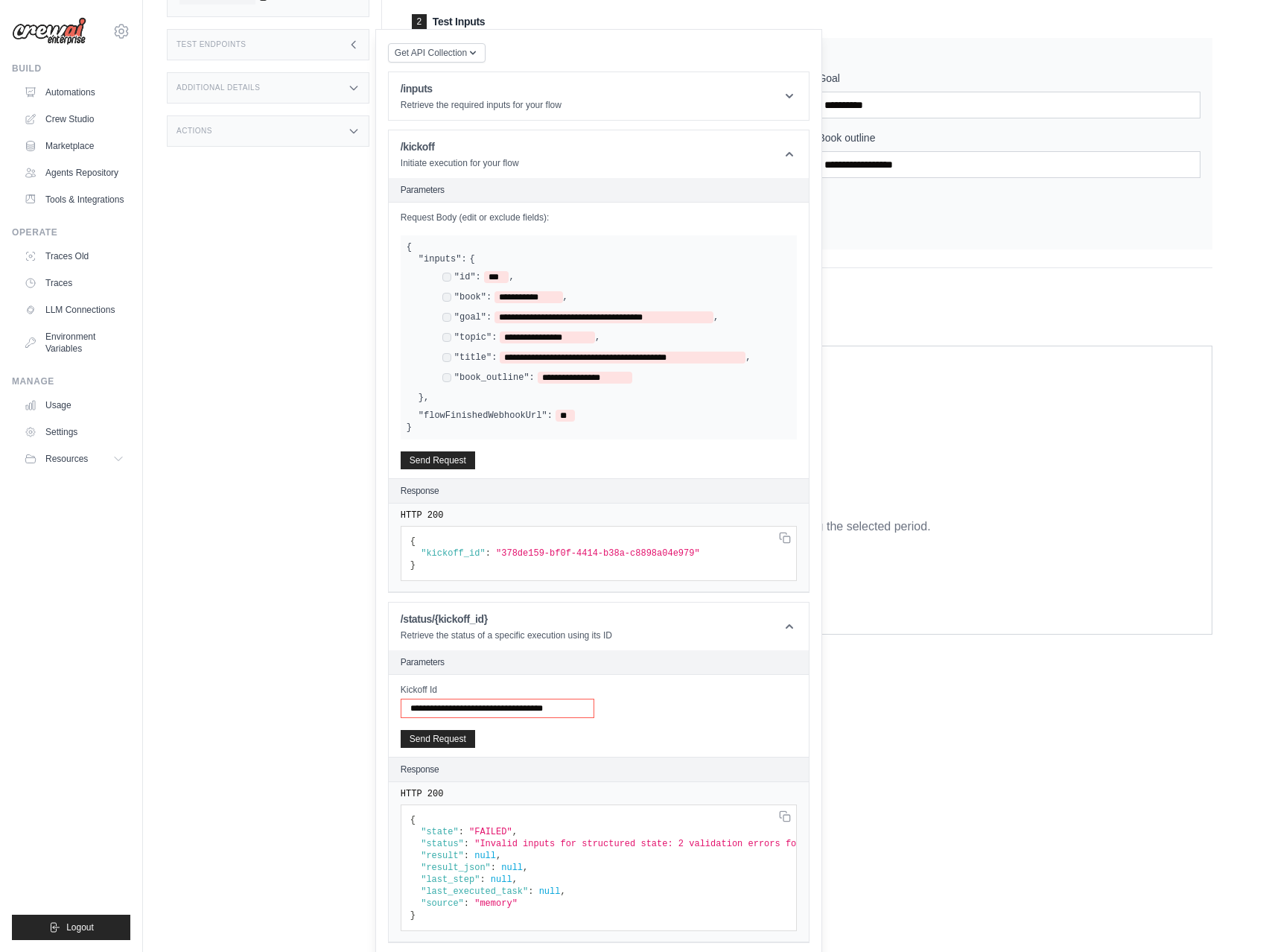
click at [509, 704] on input "**********" at bounding box center [497, 707] width 194 height 19
paste input "text"
type input "**********"
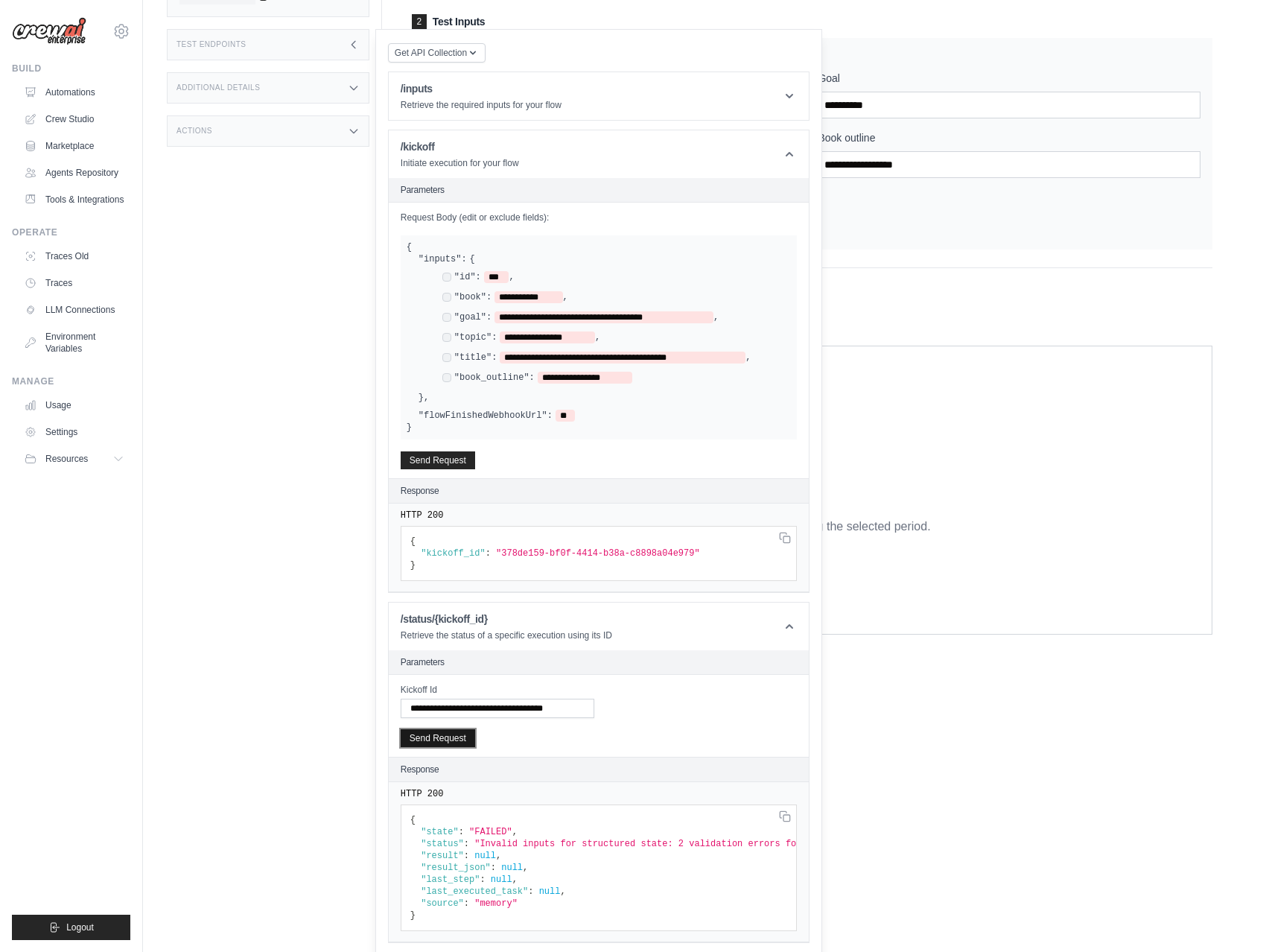
click at [434, 731] on button "Send Request" at bounding box center [437, 738] width 75 height 18
click at [927, 88] on div "Goal" at bounding box center [1009, 95] width 383 height 48
click at [929, 81] on label "Goal" at bounding box center [1009, 78] width 383 height 15
click at [929, 92] on input "Goal" at bounding box center [1009, 105] width 383 height 27
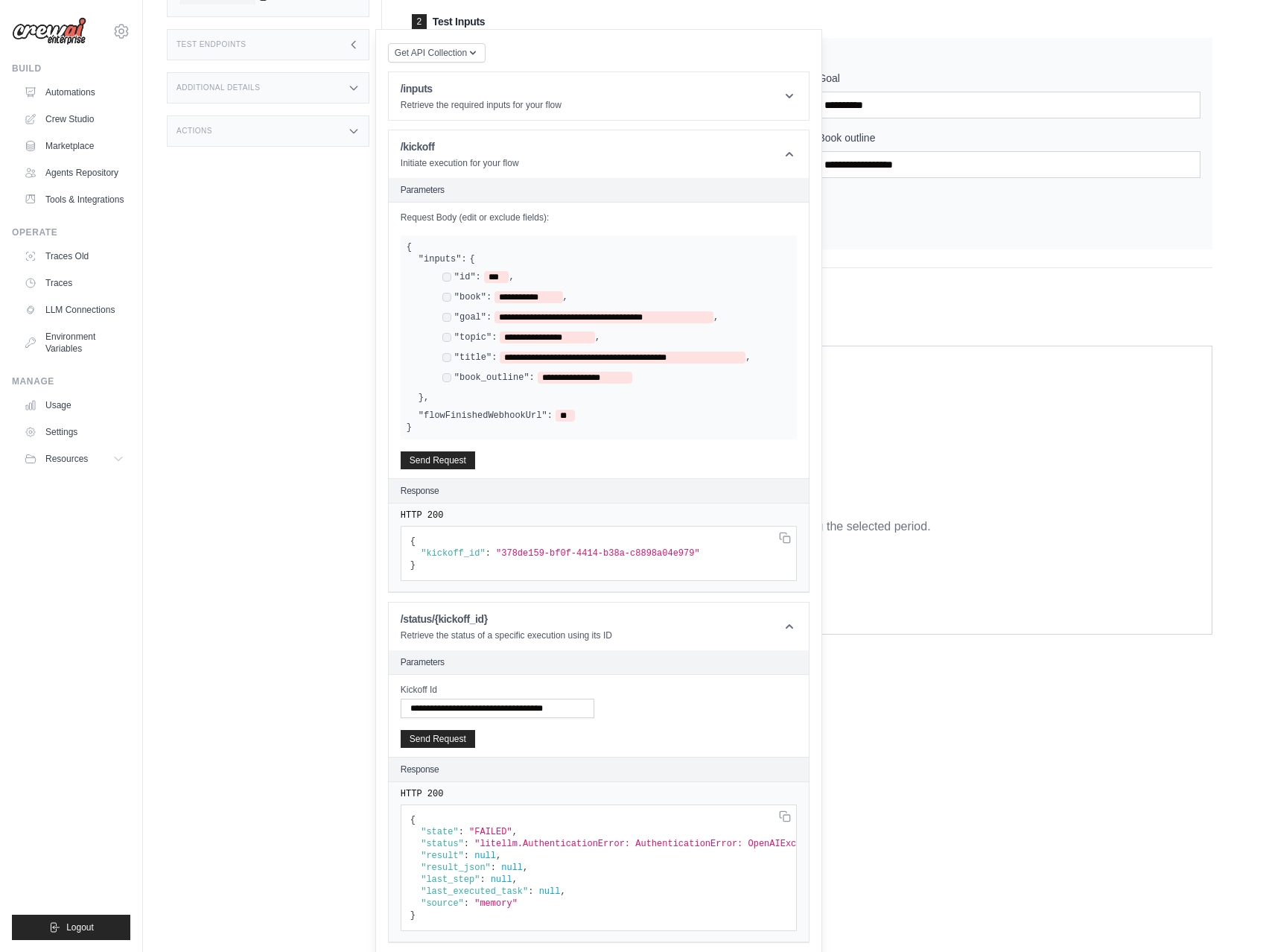
click at [319, 157] on div "Status Crew is online API URL copied https://write-a-book-with-flows-ad8a2655-f…" at bounding box center [274, 274] width 215 height 952
click at [344, 161] on div "Status Crew is online API URL copied https://write-a-book-with-flows-ad8a2655-f…" at bounding box center [274, 274] width 215 height 952
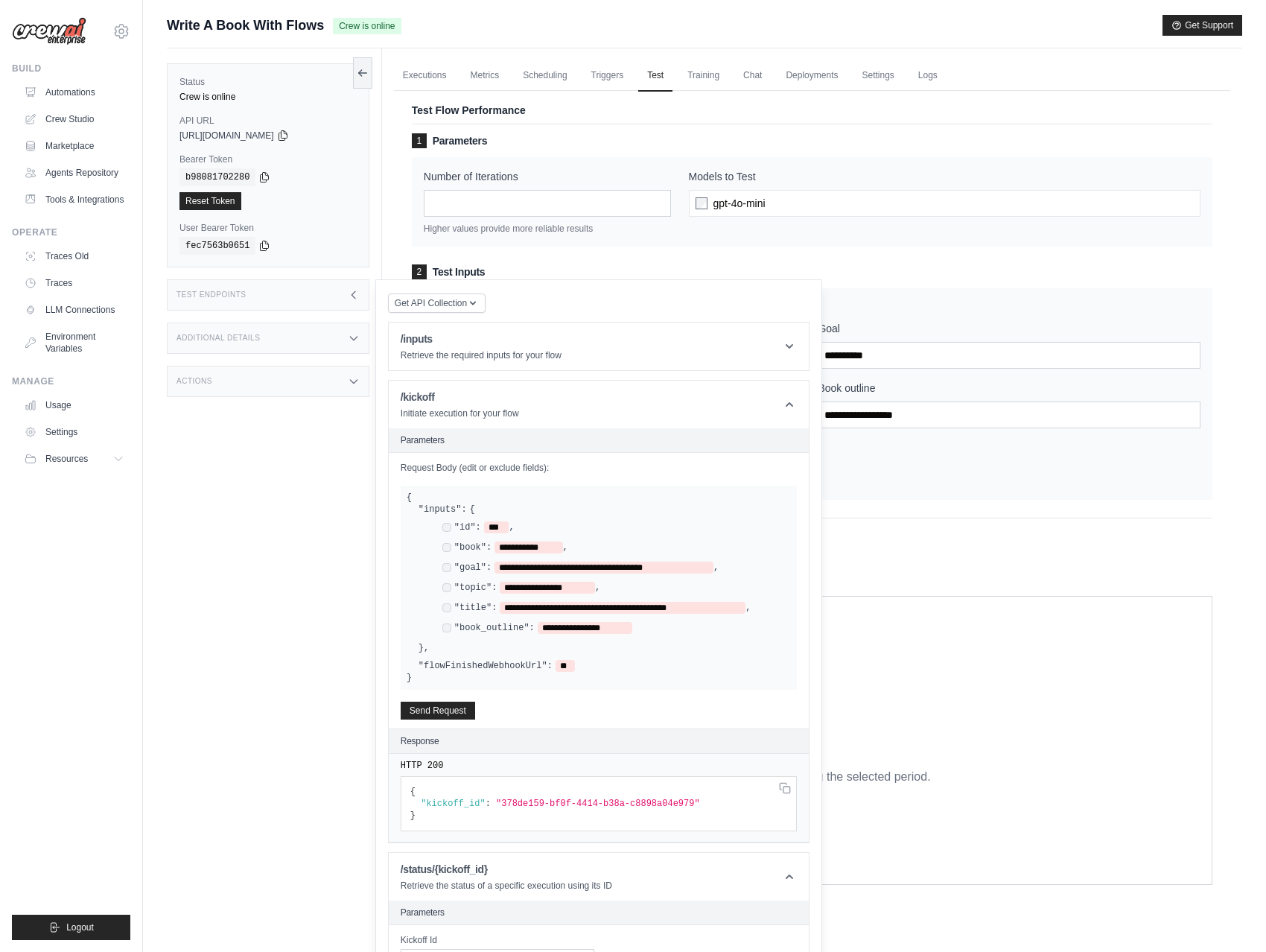
drag, startPoint x: 670, startPoint y: 93, endPoint x: 728, endPoint y: 78, distance: 59.9
click at [670, 93] on div "Test Flow Performance 1 Parameters Number of Iterations * Higher values provide…" at bounding box center [812, 334] width 836 height 505
click at [847, 76] on ul "Executions Metrics Scheduling Triggers Test Training Chat Deployments Settings …" at bounding box center [812, 76] width 836 height 31
click at [870, 76] on link "Settings" at bounding box center [877, 76] width 50 height 32
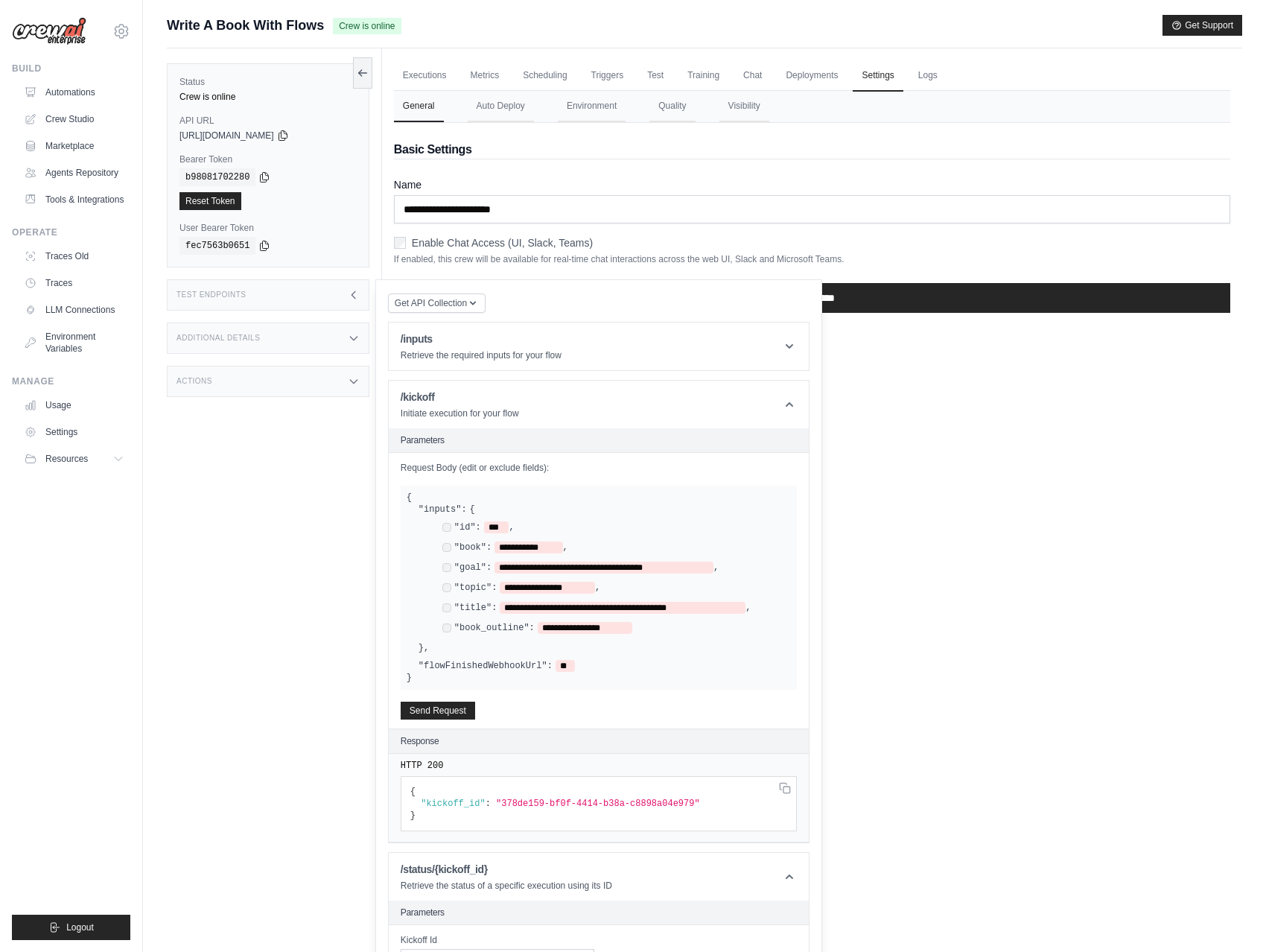
click at [331, 306] on div "Test Endpoints" at bounding box center [268, 295] width 203 height 32
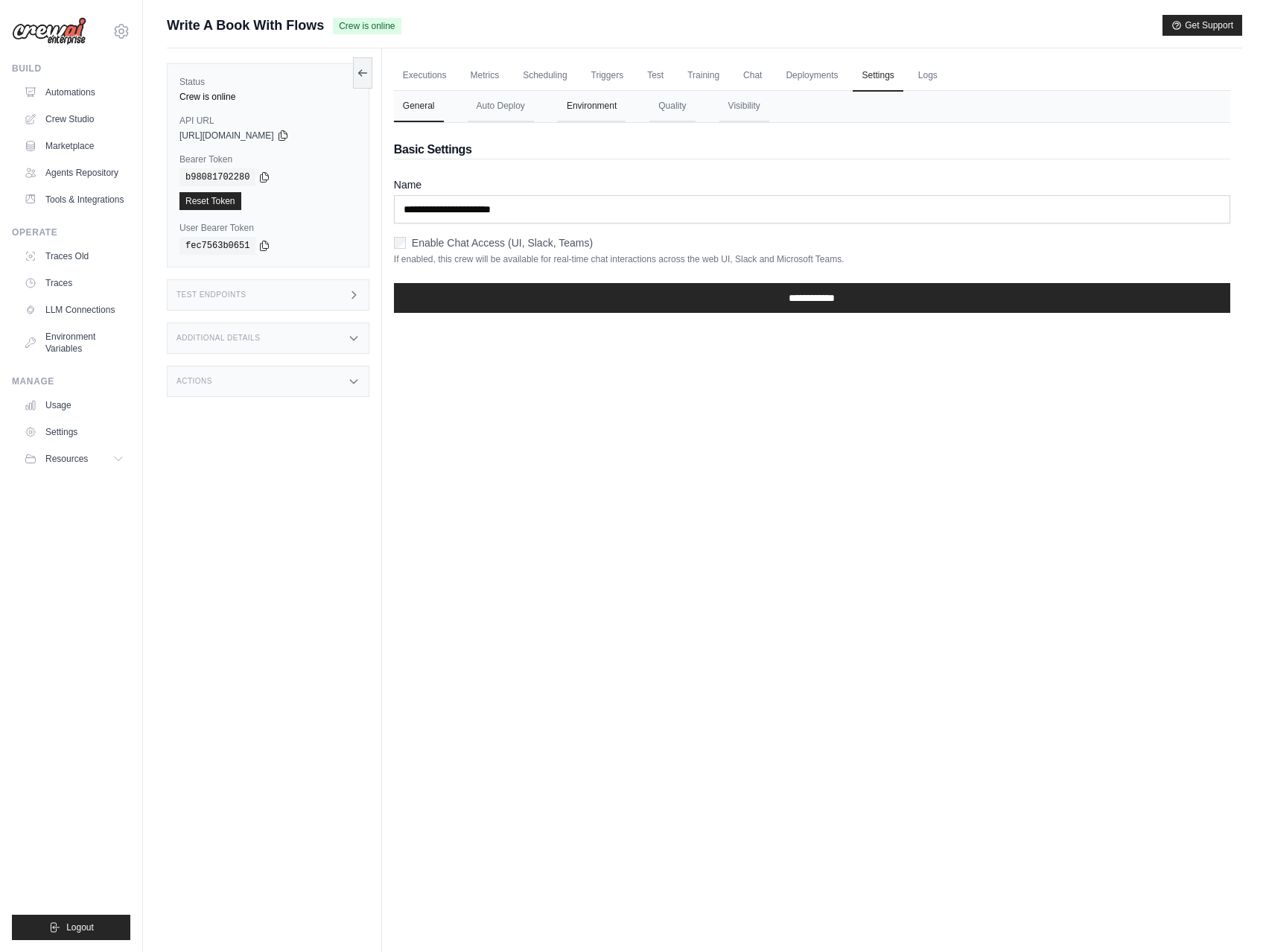
click at [563, 102] on button "Environment" at bounding box center [592, 106] width 68 height 32
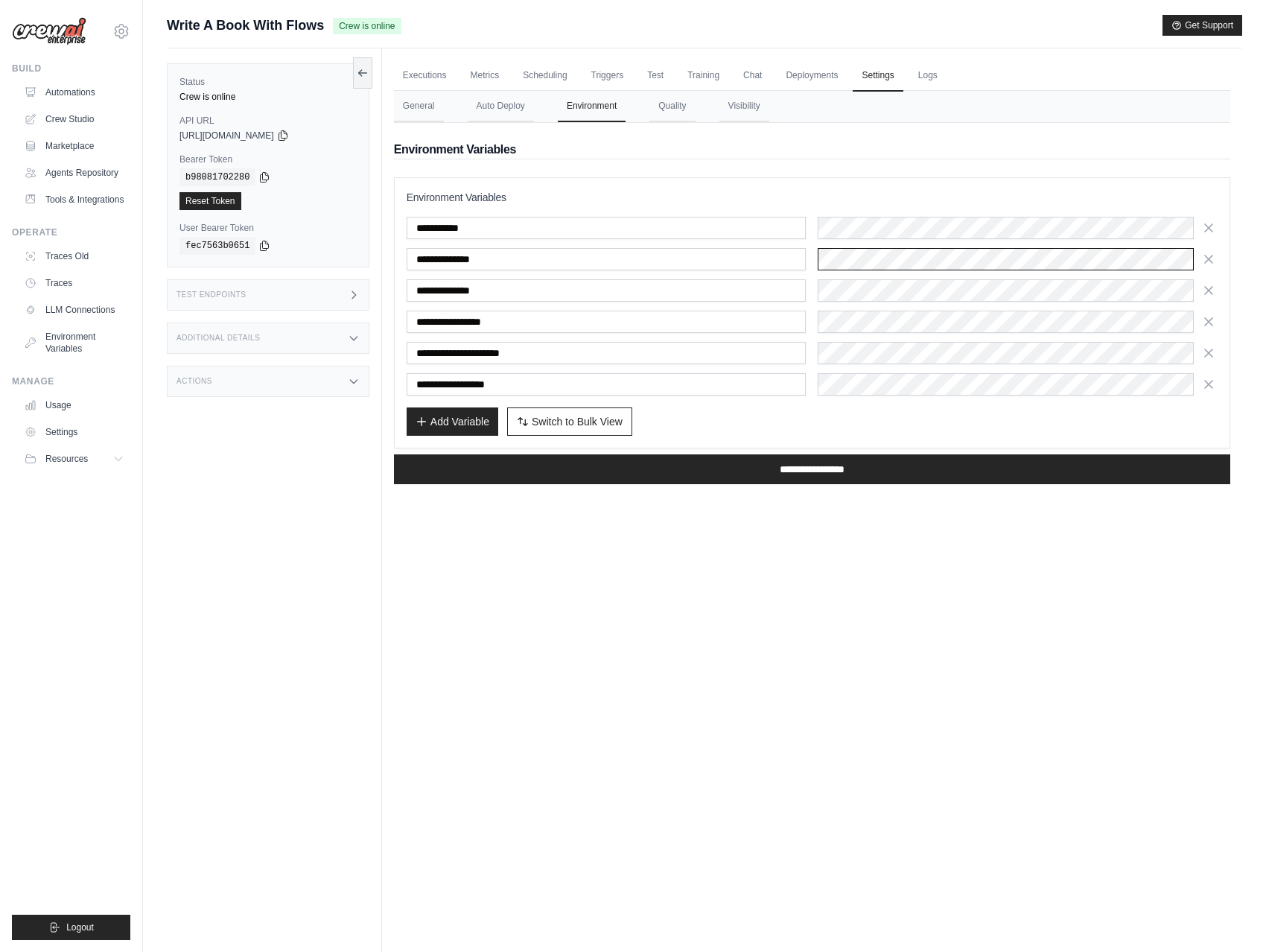
click at [394, 454] on input "**********" at bounding box center [812, 469] width 836 height 30
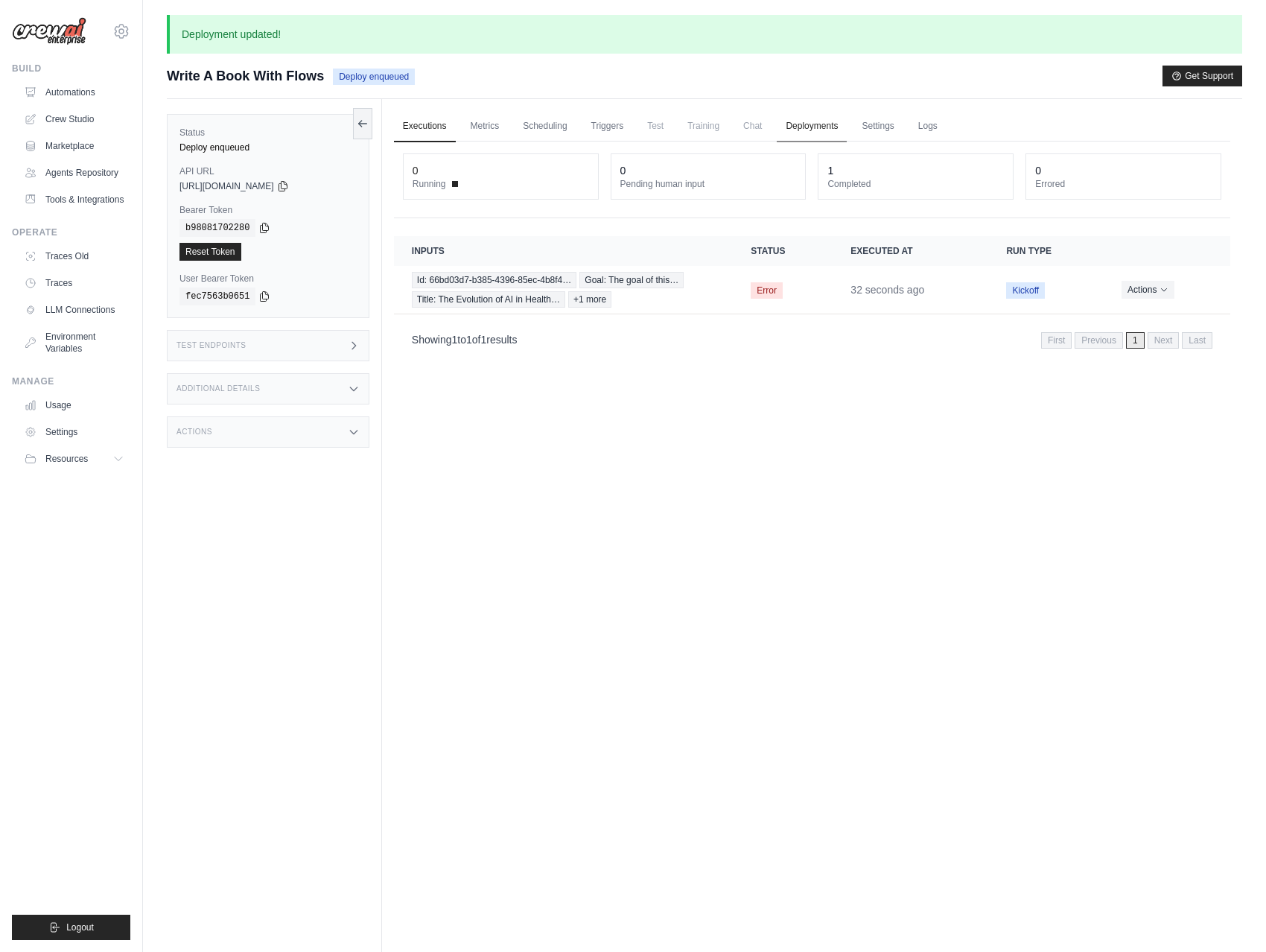
click at [819, 127] on link "Deployments" at bounding box center [812, 127] width 70 height 32
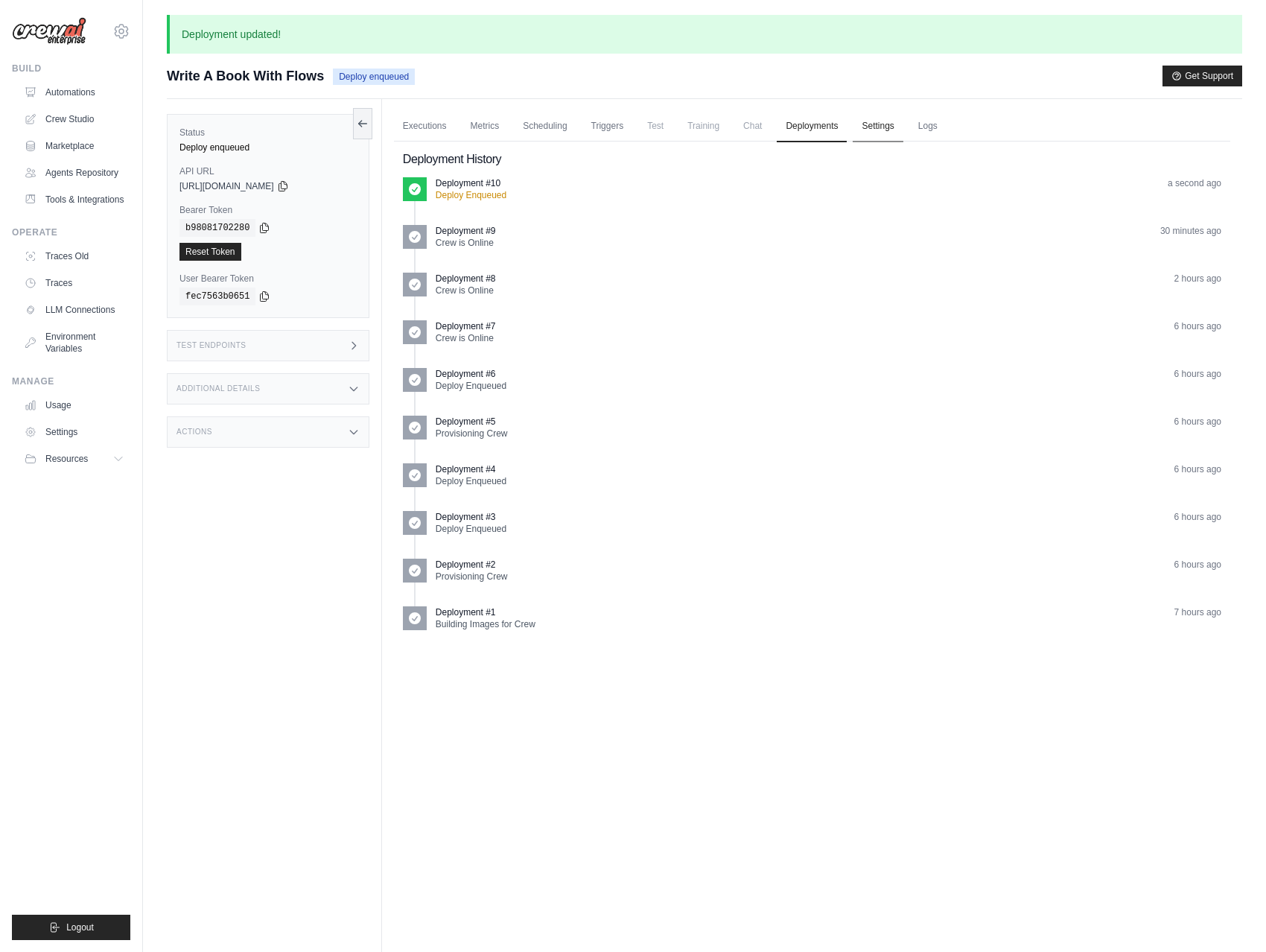
click at [866, 128] on link "Settings" at bounding box center [877, 127] width 50 height 32
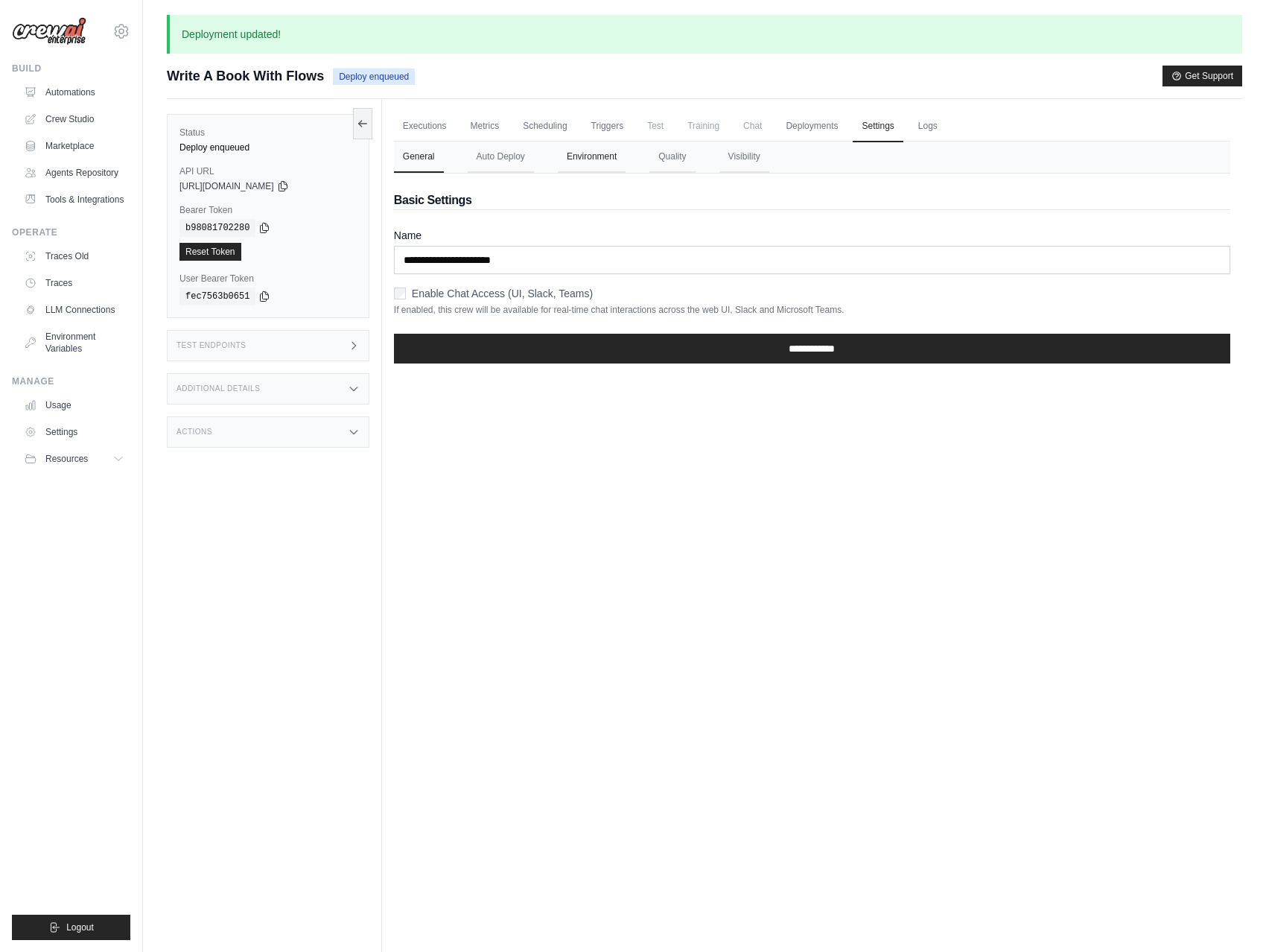
click at [595, 156] on button "Environment" at bounding box center [592, 157] width 68 height 32
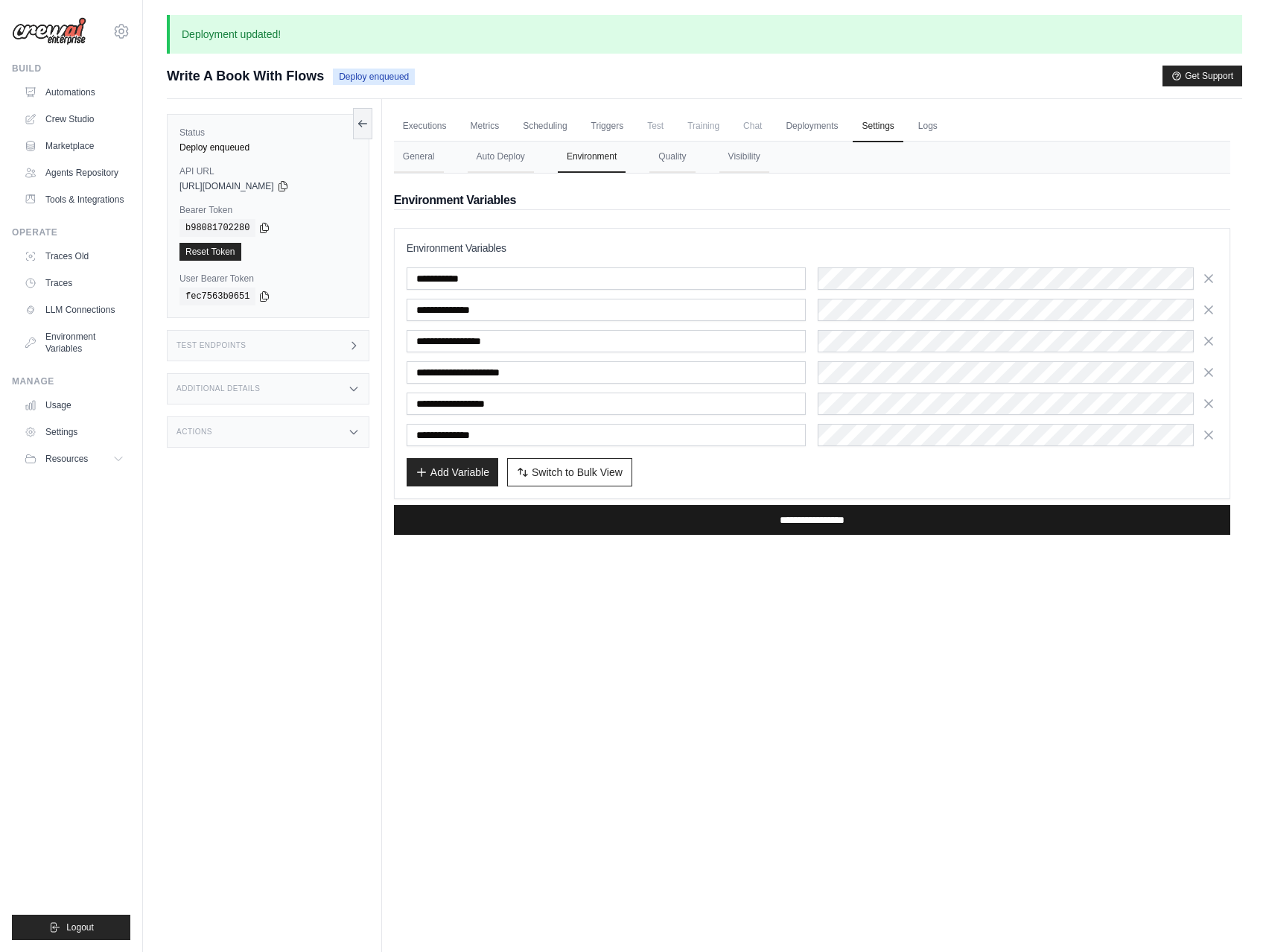
click at [773, 513] on input "**********" at bounding box center [812, 519] width 836 height 30
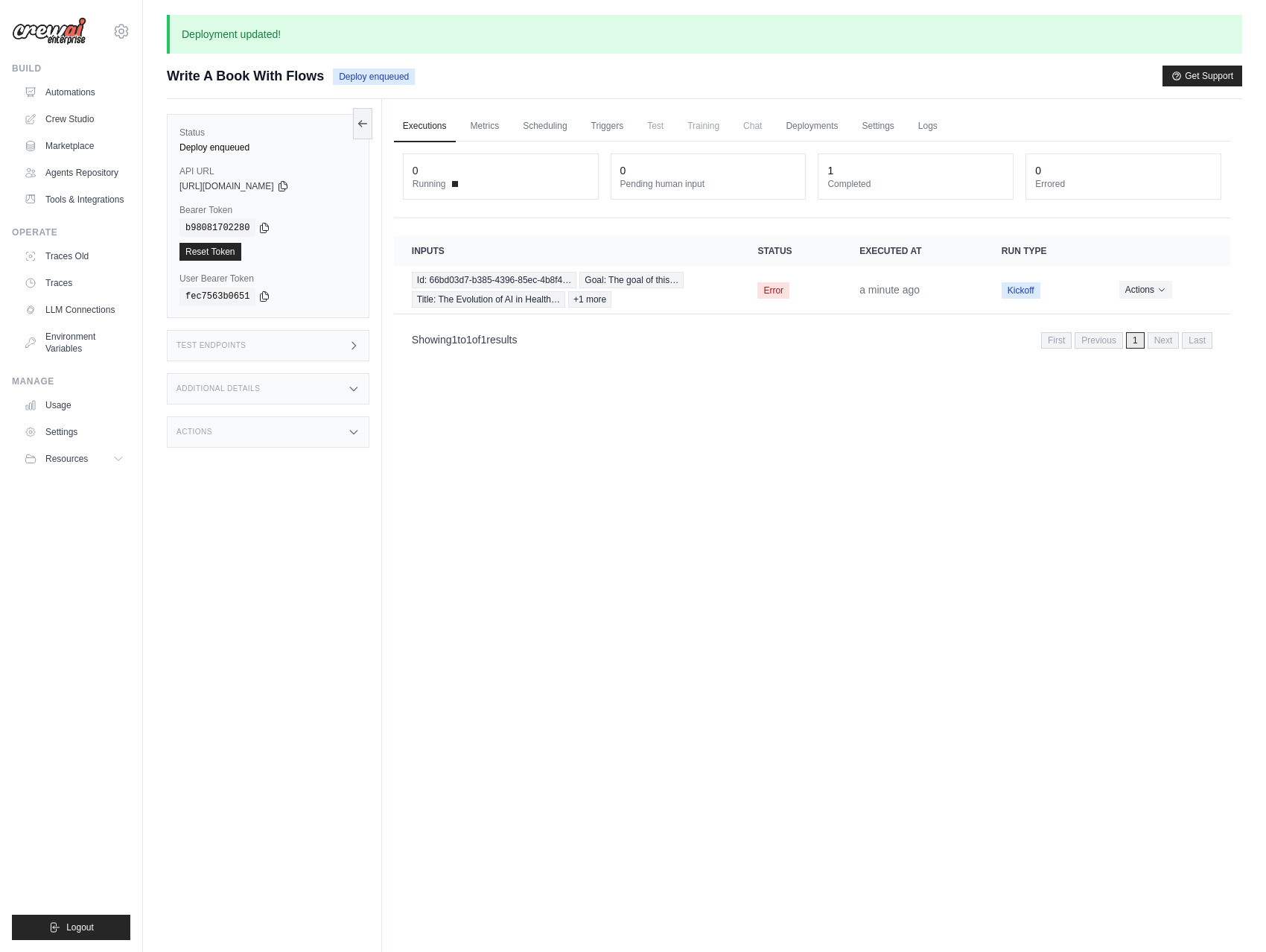
click at [534, 422] on div "Executions Metrics Scheduling Triggers Test Training Chat Deployments Settings …" at bounding box center [812, 575] width 860 height 952
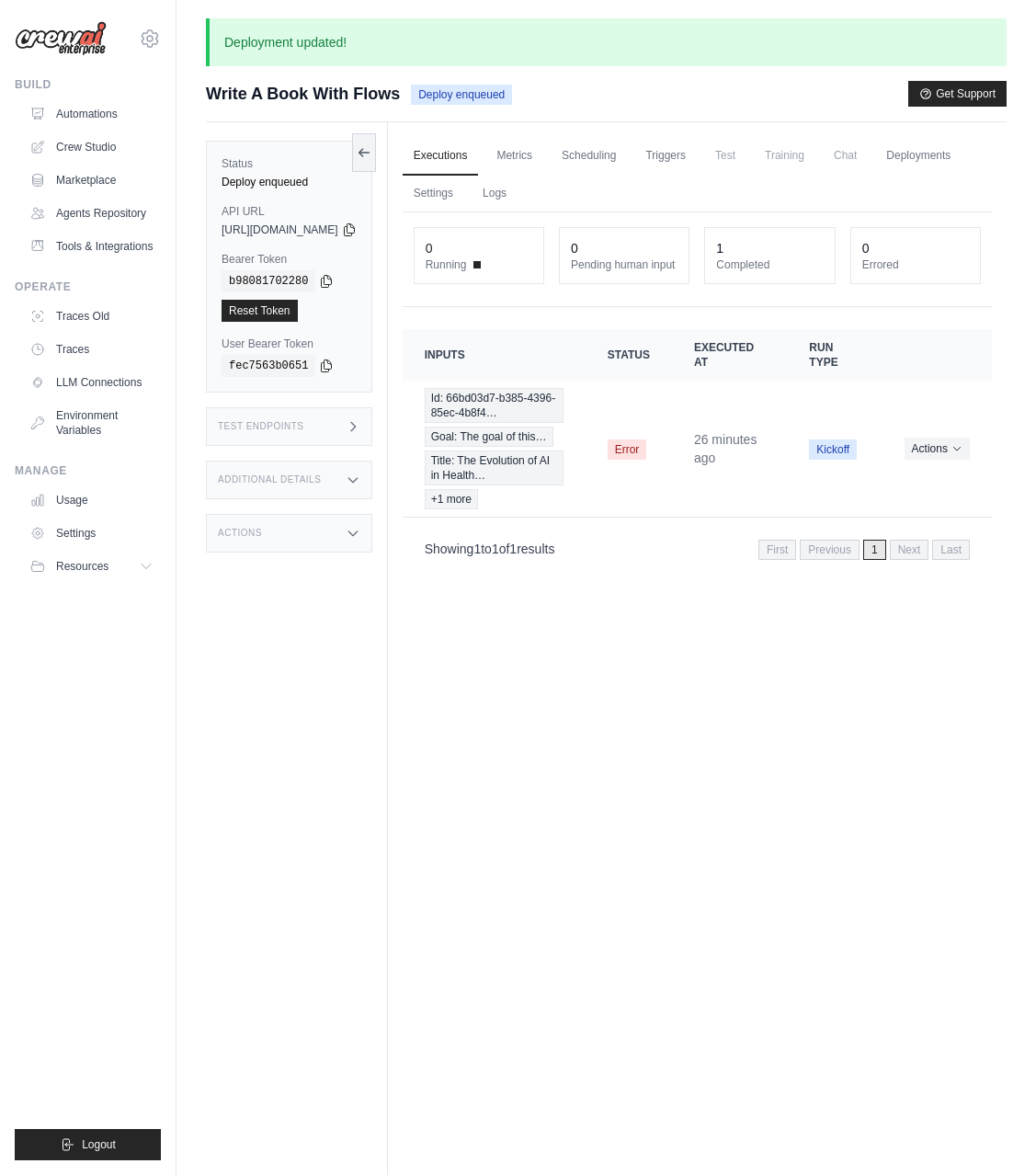
click at [629, 833] on div "Executions Metrics Scheduling Triggers Test Training Chat Deployments Settings …" at bounding box center [697, 709] width 619 height 1175
click at [71, 119] on link "Automations" at bounding box center [93, 113] width 139 height 30
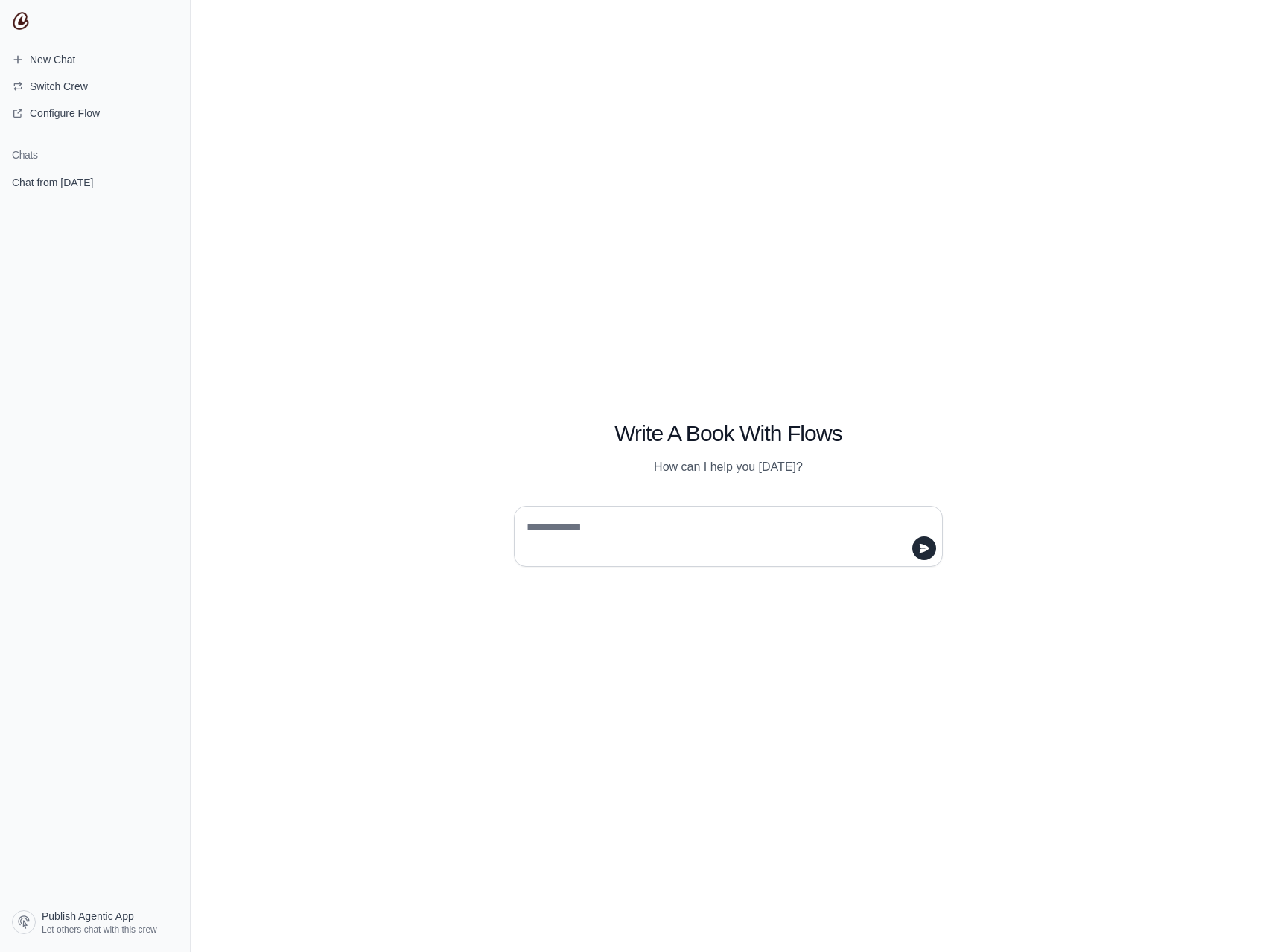
click at [658, 527] on textarea at bounding box center [724, 536] width 400 height 42
type textarea "**********"
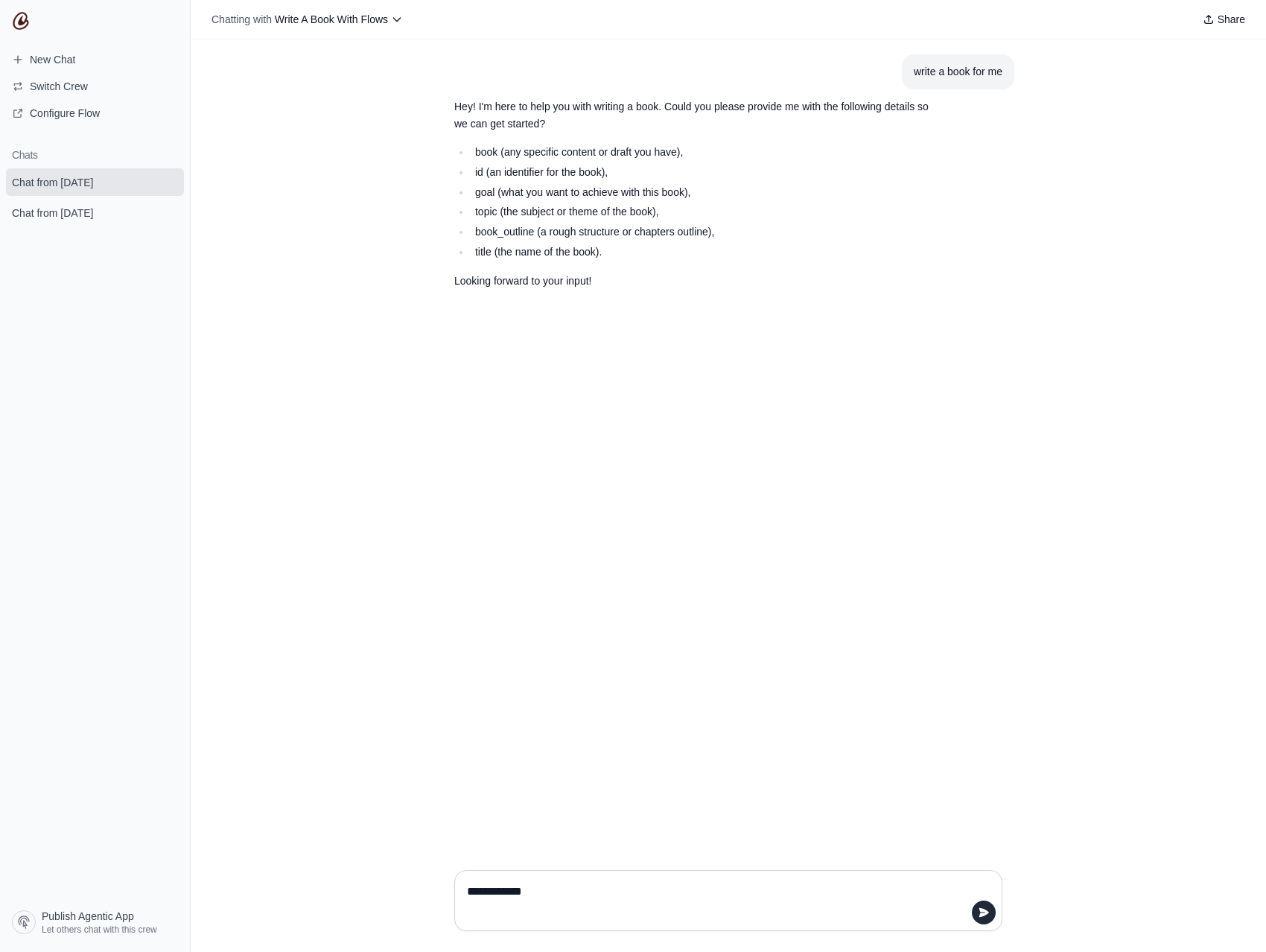
type textarea "**********"
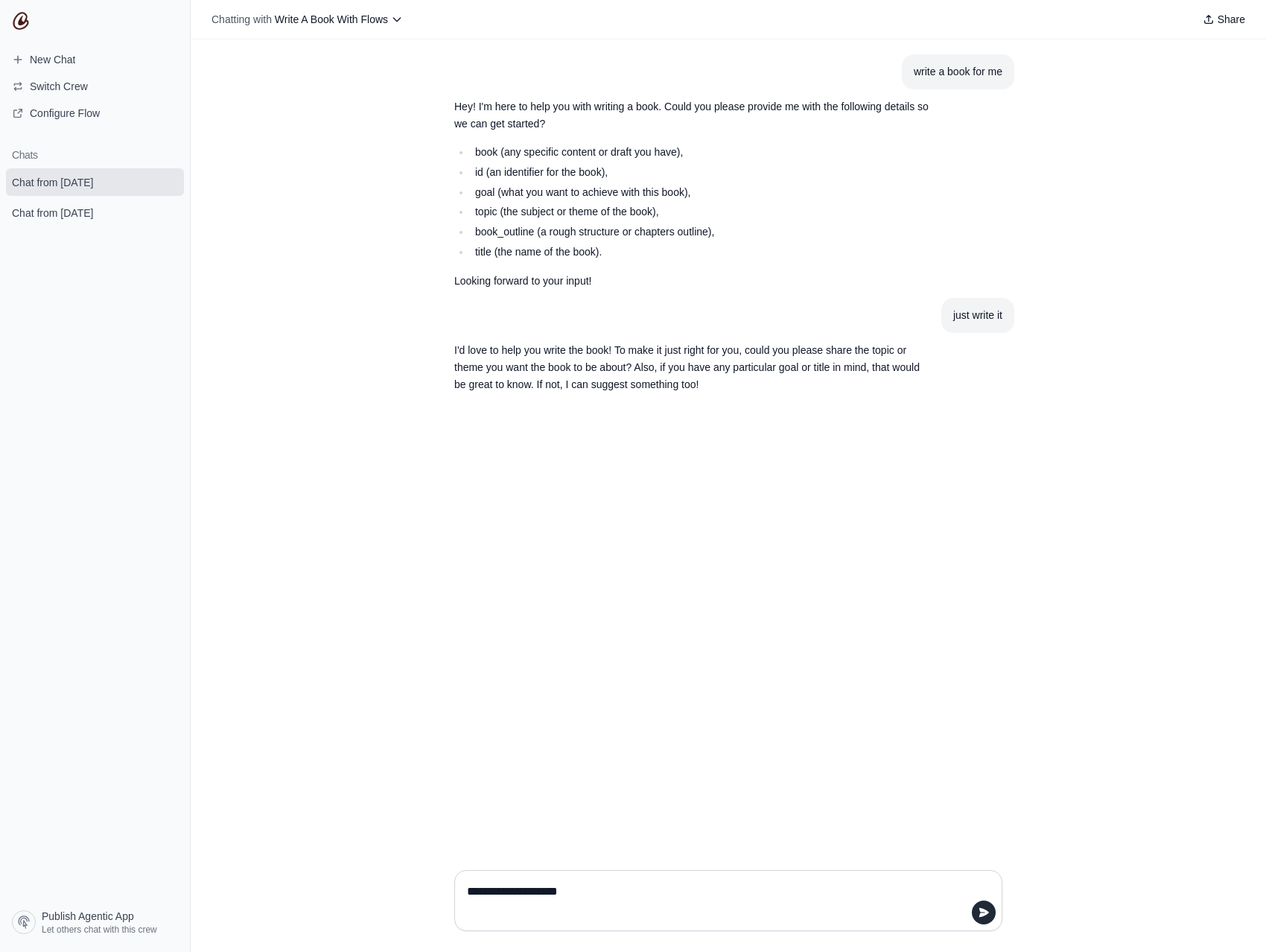
type textarea "**********"
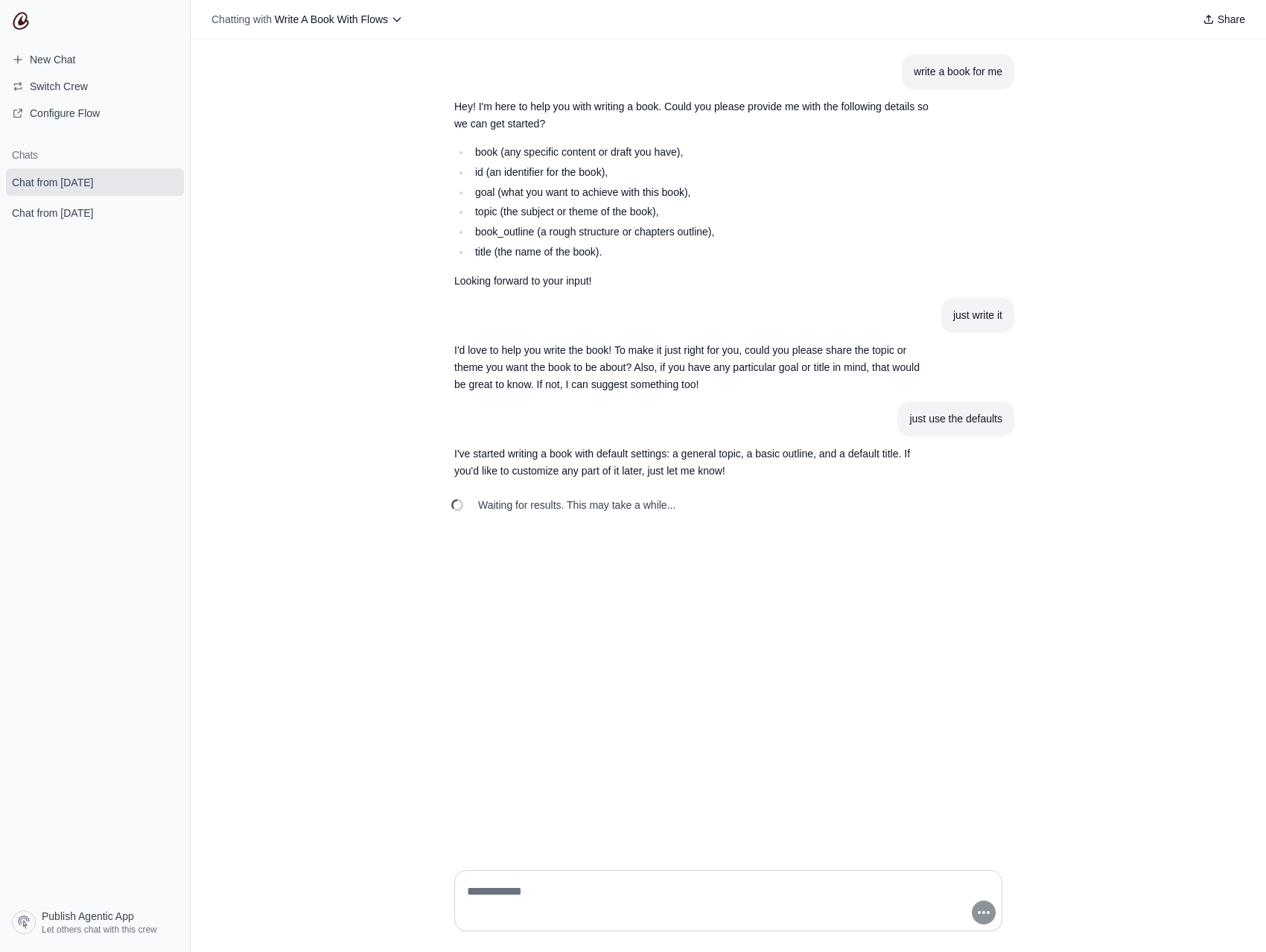
drag, startPoint x: 590, startPoint y: 329, endPoint x: 471, endPoint y: 316, distance: 119.7
click at [590, 329] on article "just write it" at bounding box center [728, 315] width 572 height 35
